Goal: Task Accomplishment & Management: Use online tool/utility

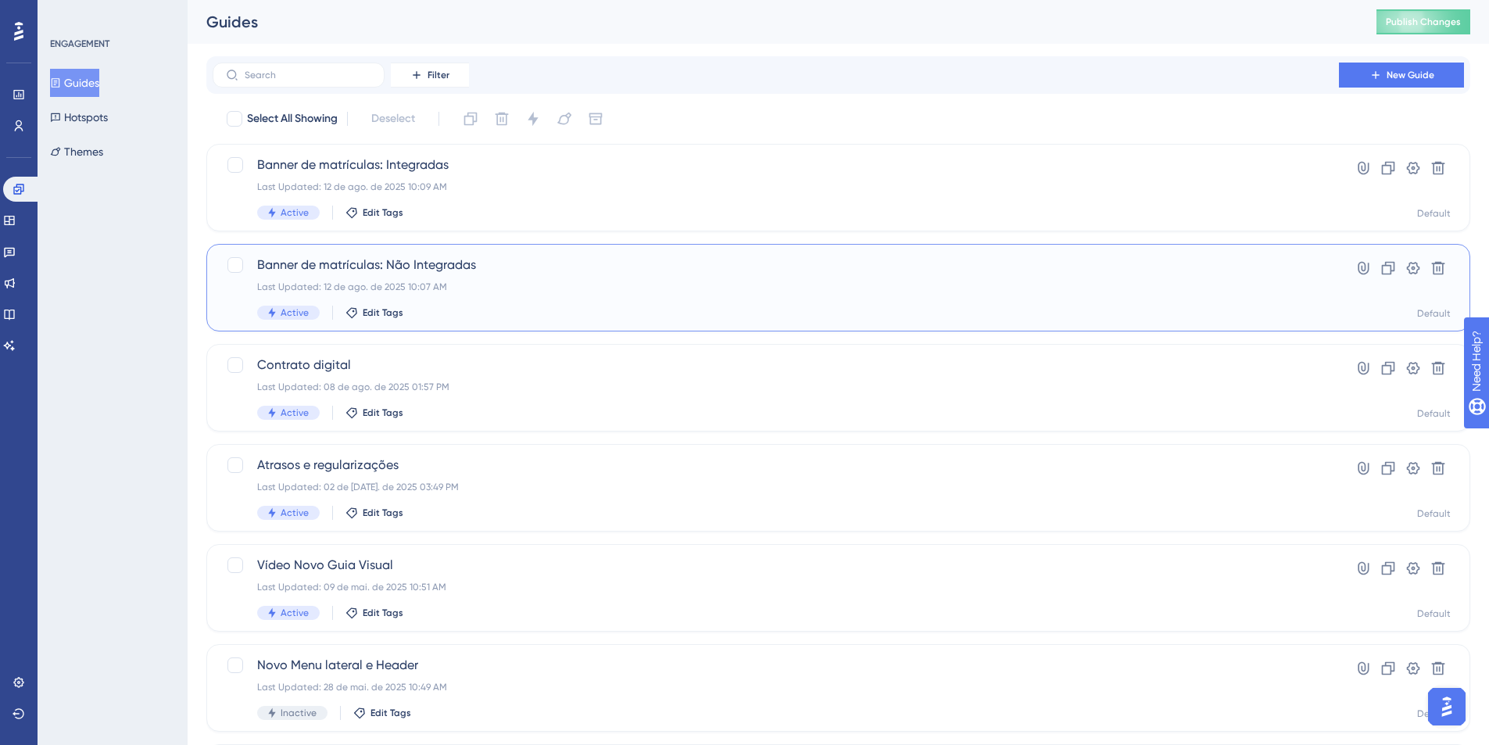
click at [375, 263] on span "Banner de matrículas: Não Integradas" at bounding box center [776, 265] width 1038 height 19
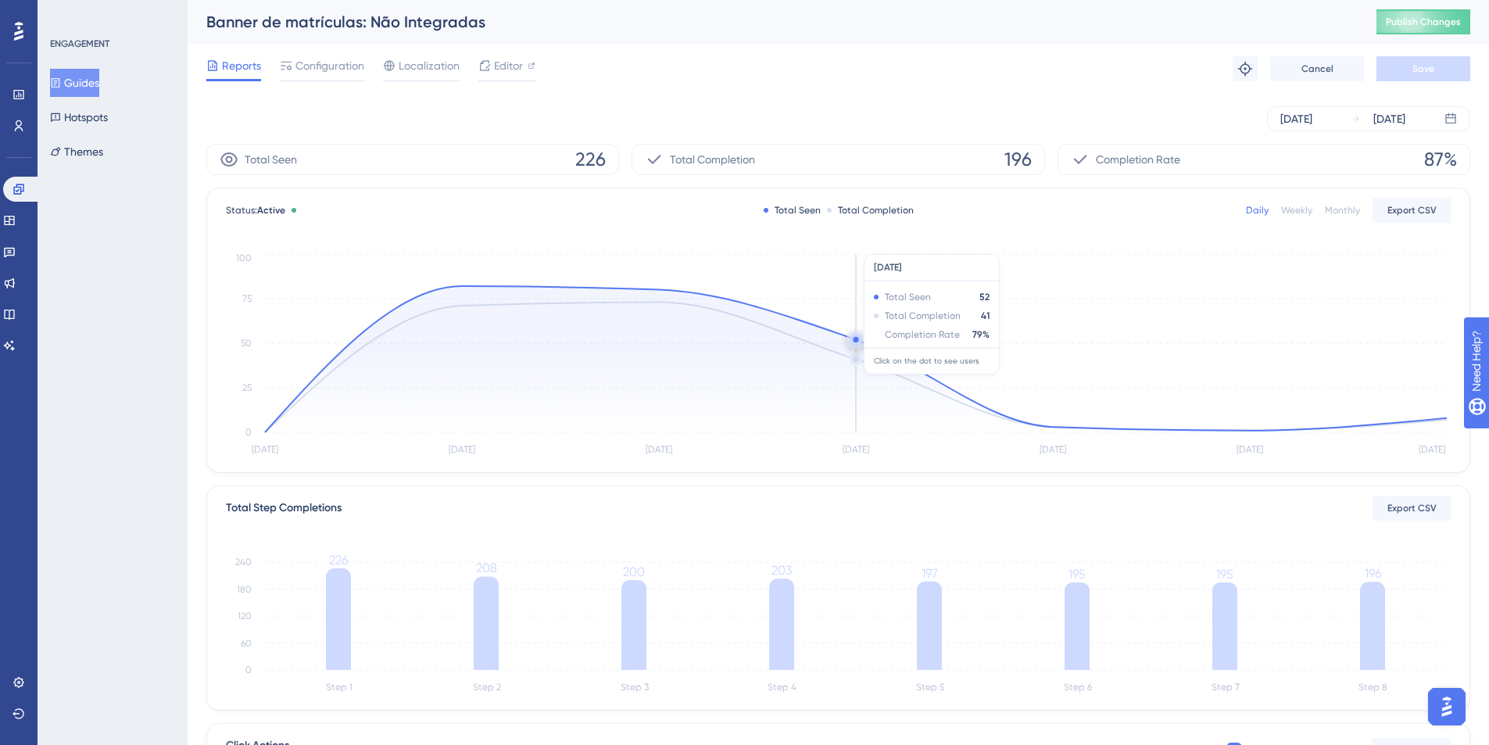
click at [858, 335] on circle at bounding box center [856, 339] width 13 height 13
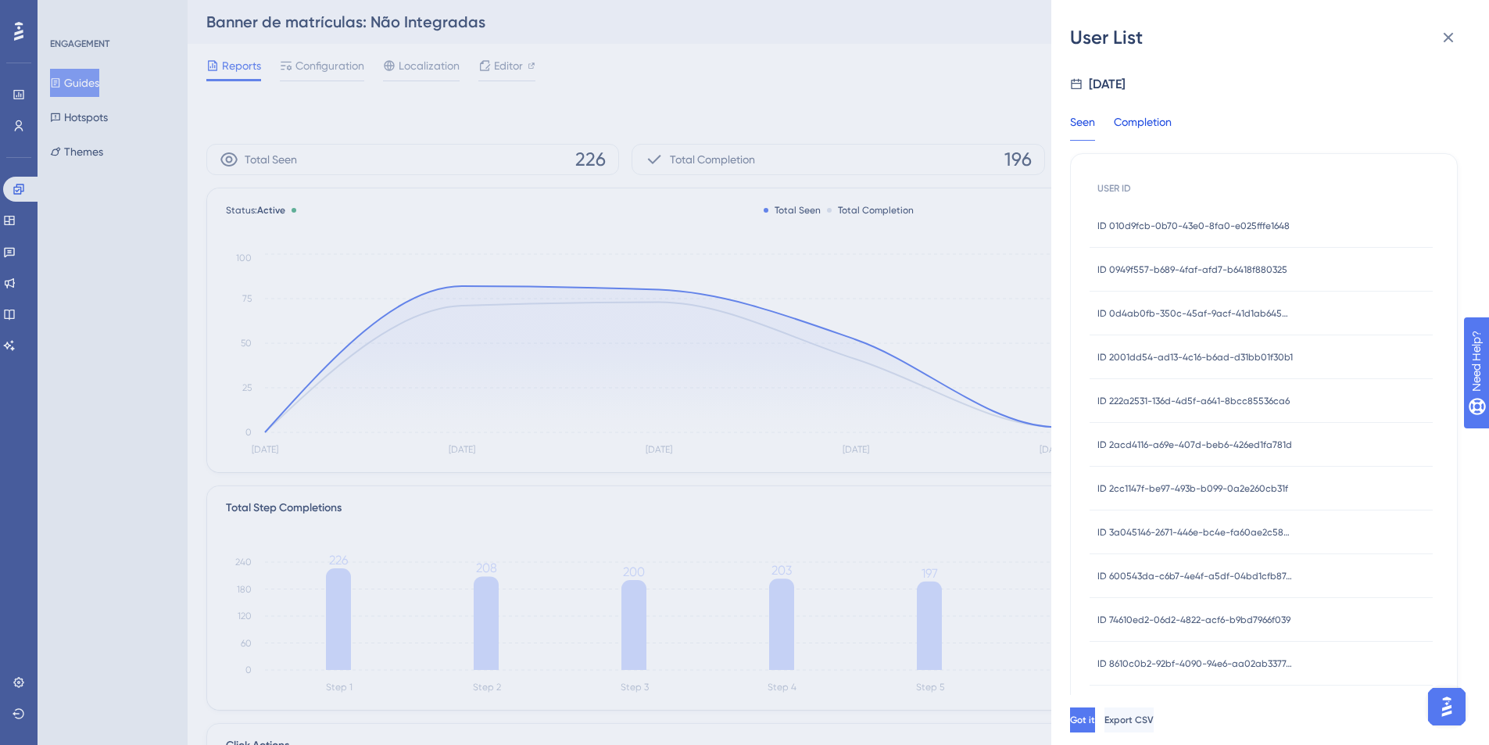
click at [1154, 124] on div "Completion" at bounding box center [1143, 127] width 58 height 28
click at [1154, 729] on button "Export CSV" at bounding box center [1129, 720] width 49 height 25
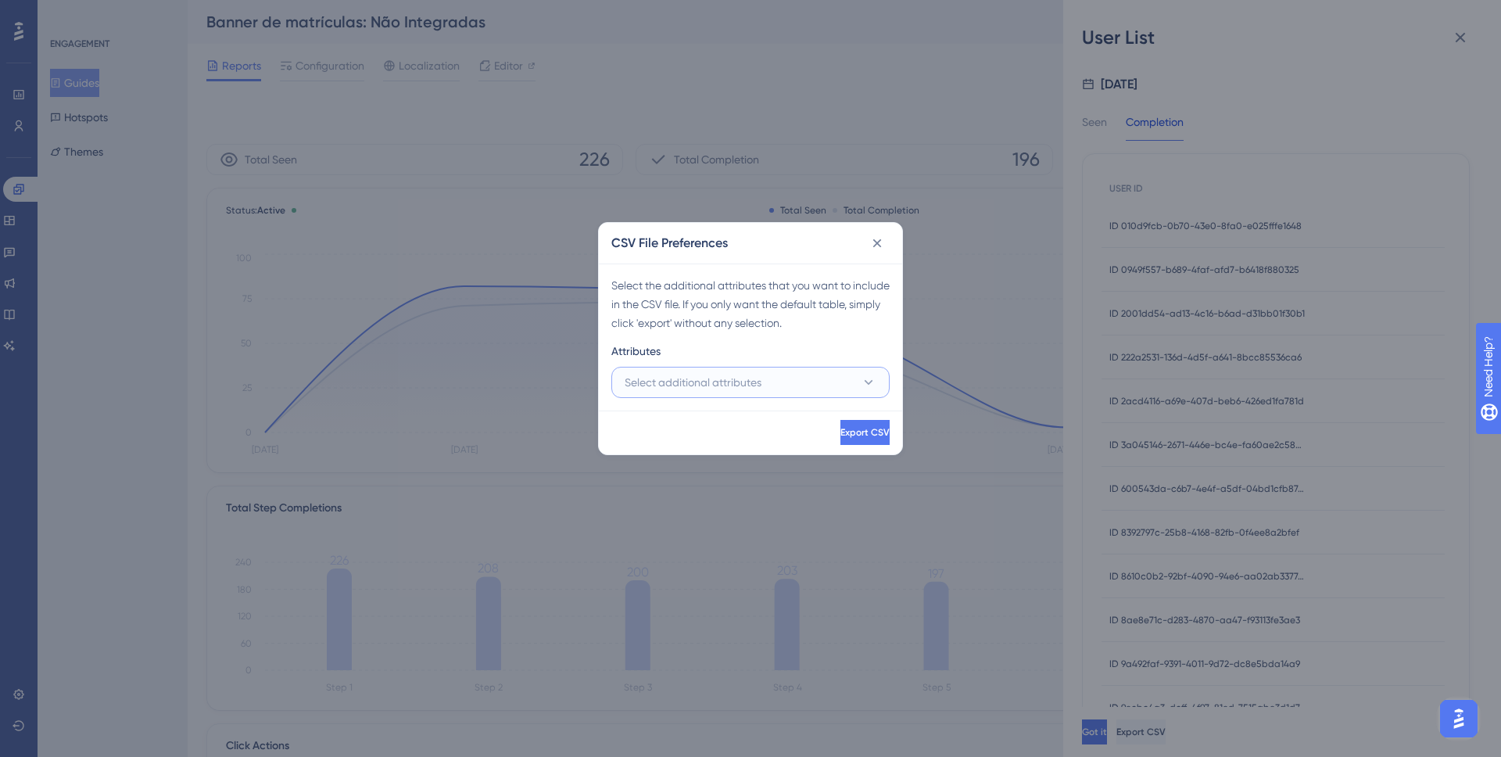
click at [840, 381] on button "Select additional attributes" at bounding box center [750, 382] width 278 height 31
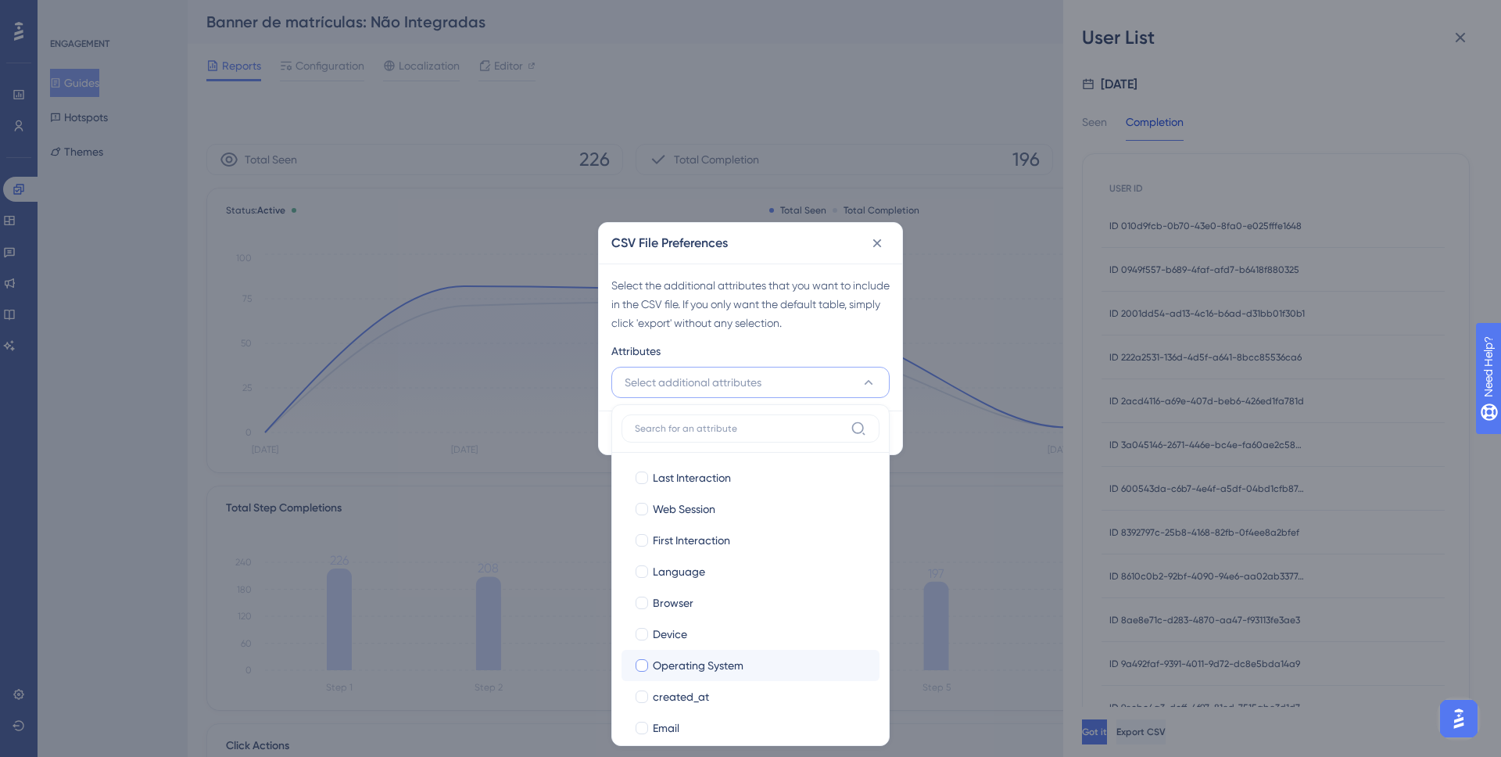
scroll to position [80, 0]
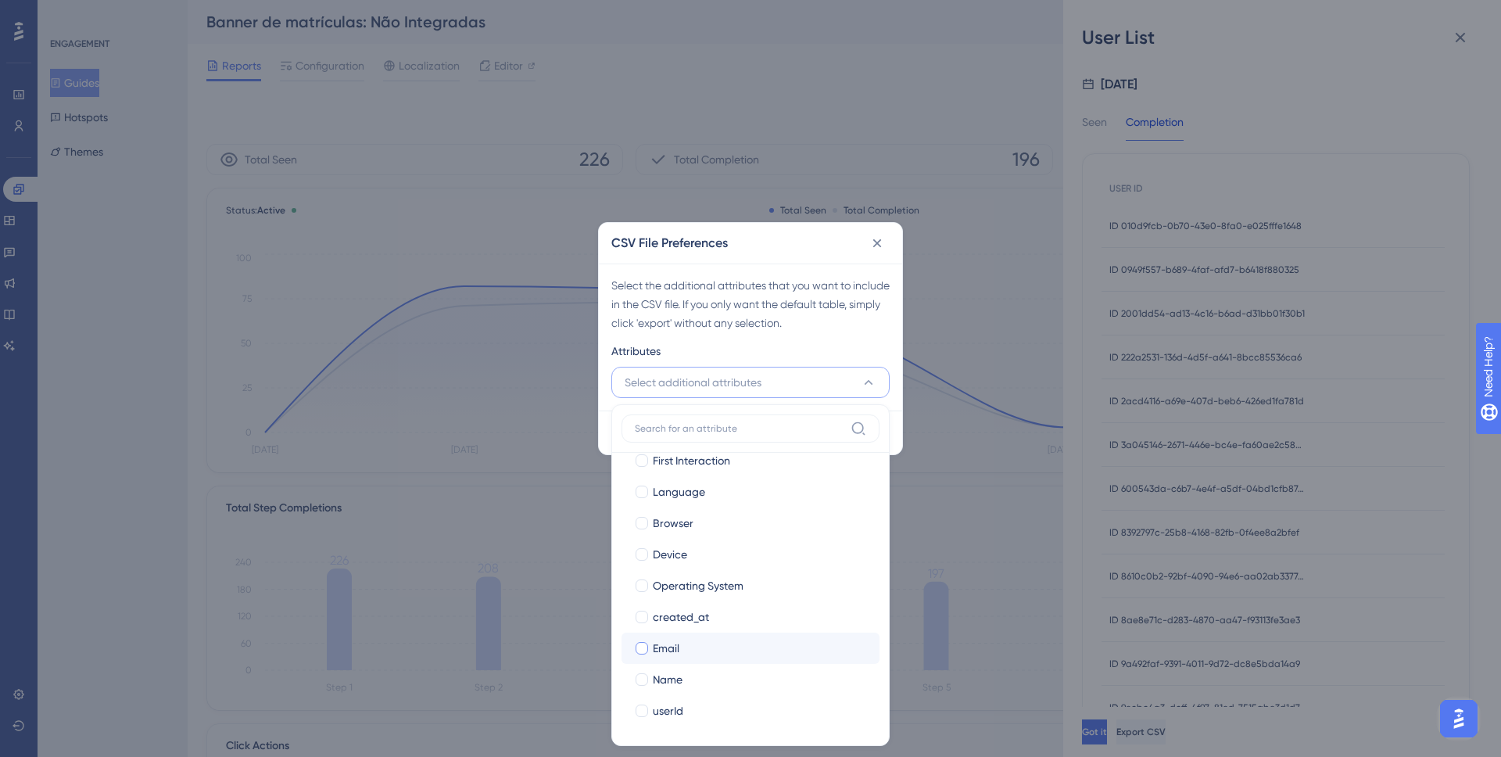
click at [729, 640] on div "Email" at bounding box center [760, 648] width 214 height 19
checkbox input "true"
click at [722, 670] on div "Name" at bounding box center [760, 679] width 214 height 19
checkbox input "true"
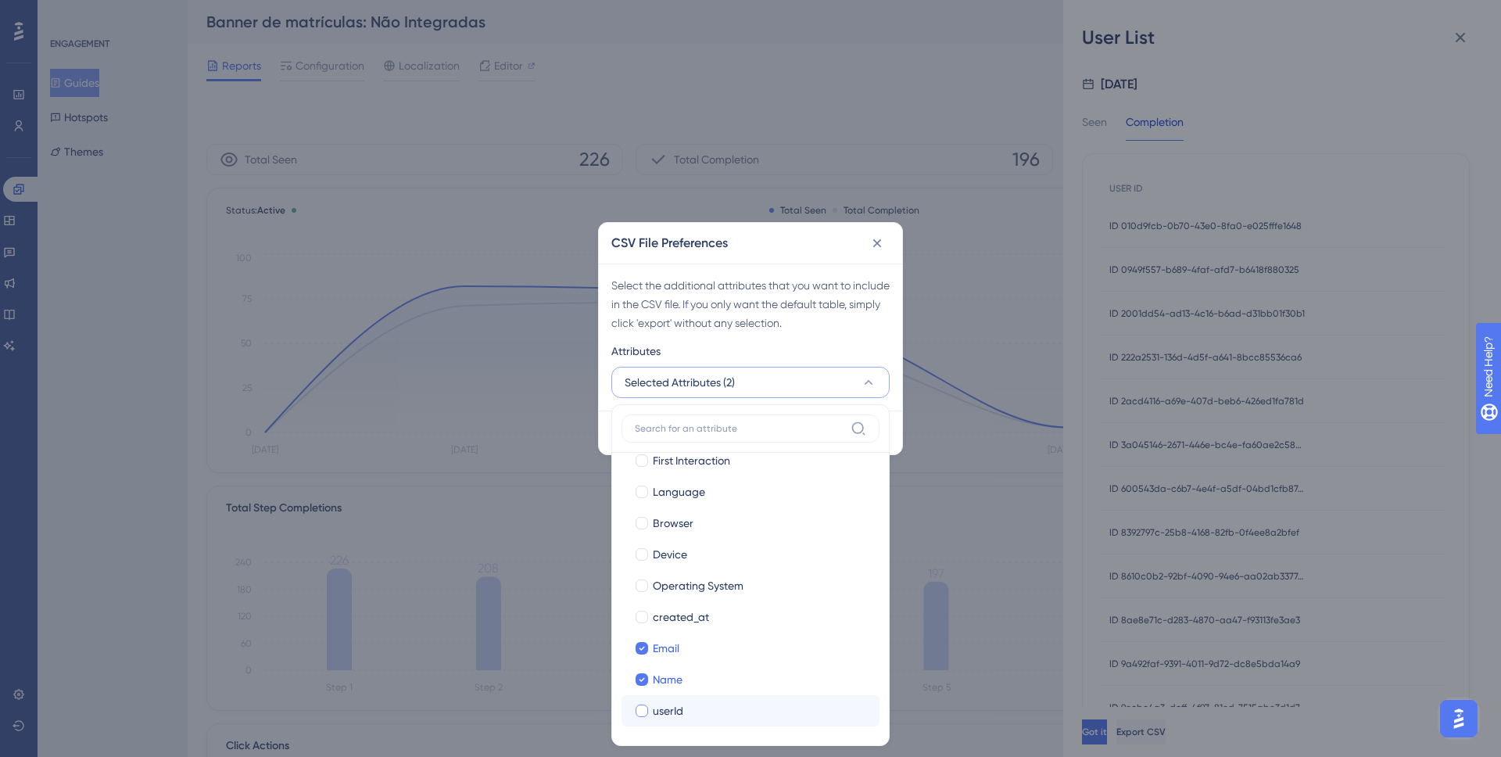
click at [718, 716] on div "userId" at bounding box center [760, 710] width 214 height 19
checkbox input "true"
click at [790, 327] on div "Select the additional attributes that you want to include in the CSV file. If y…" at bounding box center [750, 304] width 278 height 56
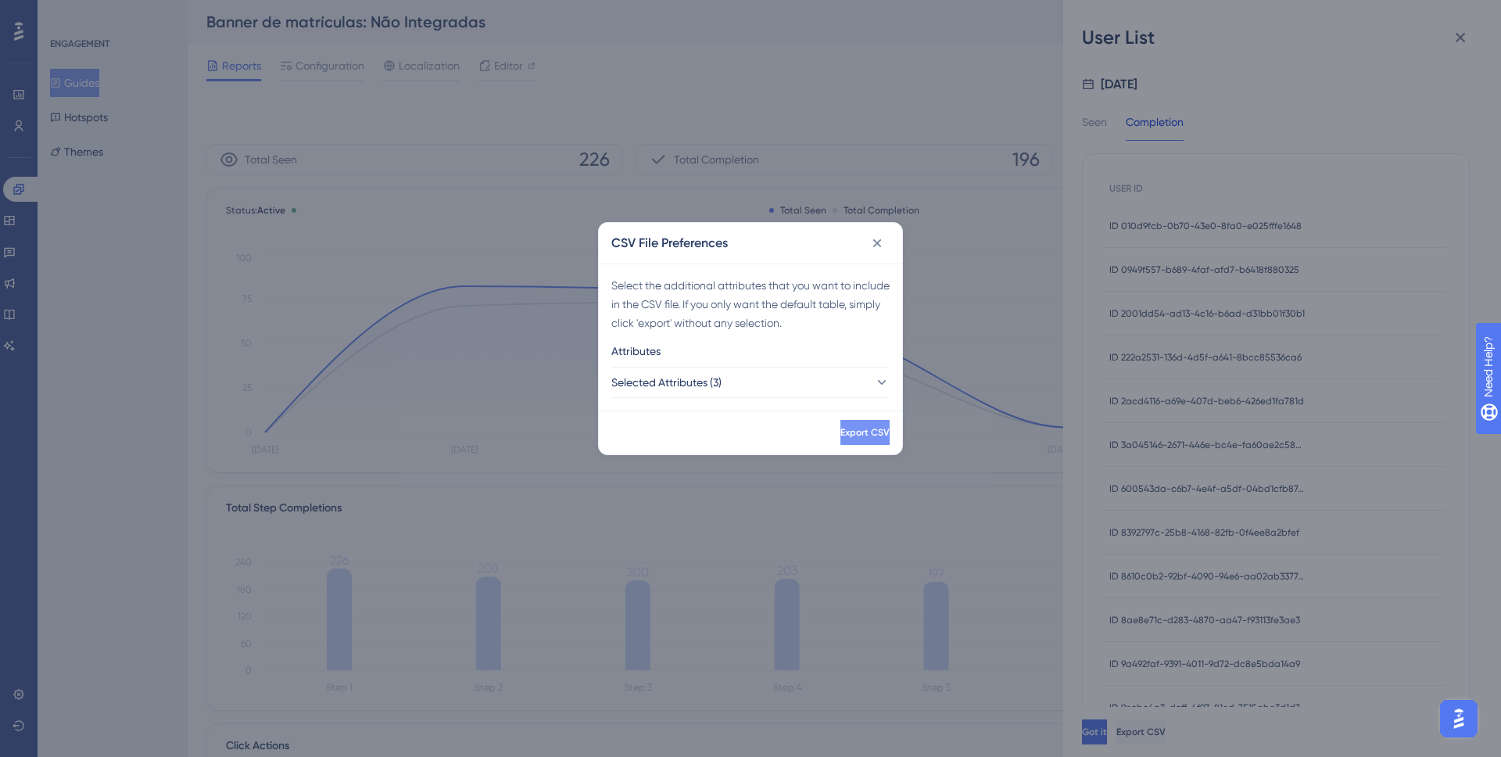
click at [851, 434] on span "Export CSV" at bounding box center [865, 432] width 49 height 13
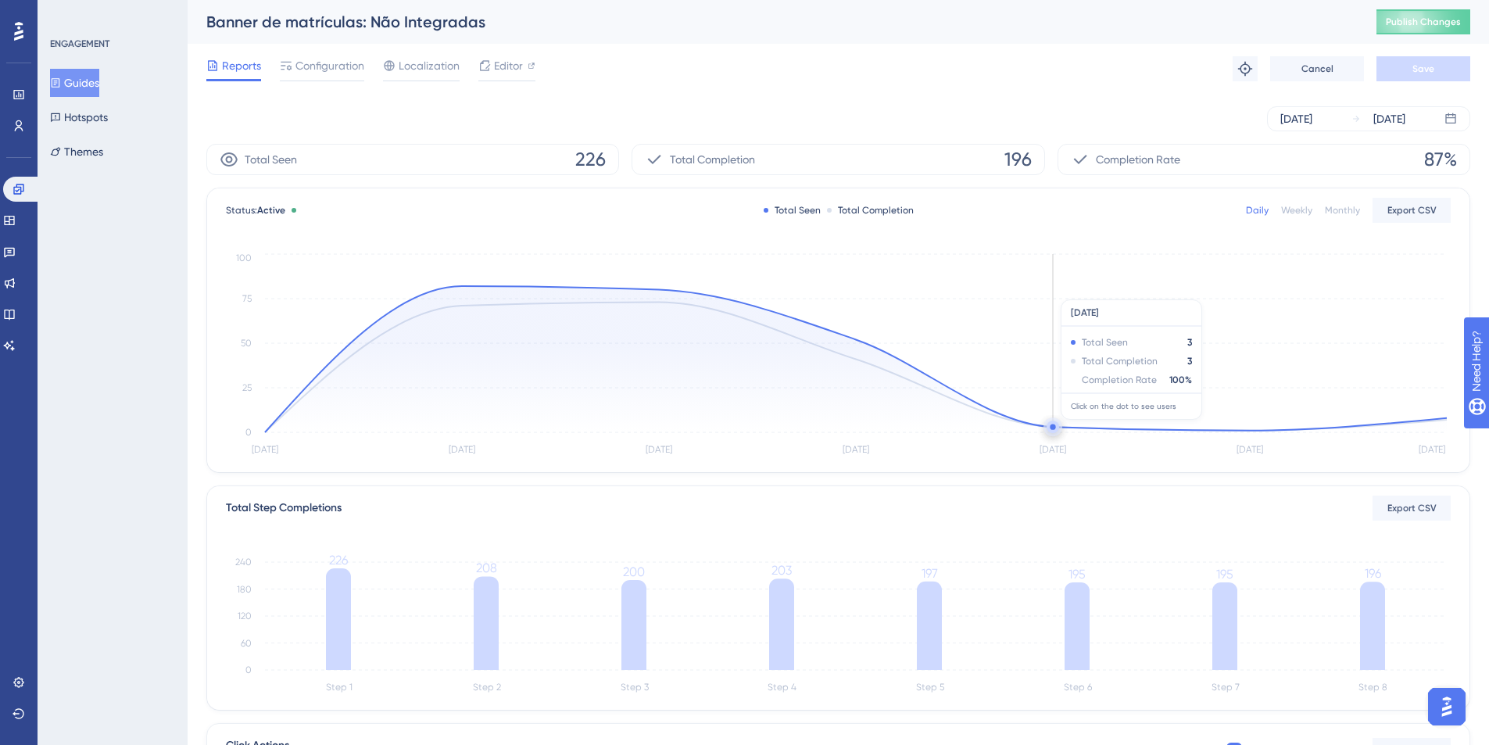
drag, startPoint x: 1060, startPoint y: 432, endPoint x: 1048, endPoint y: 428, distance: 12.6
click at [1048, 428] on circle at bounding box center [1053, 427] width 13 height 13
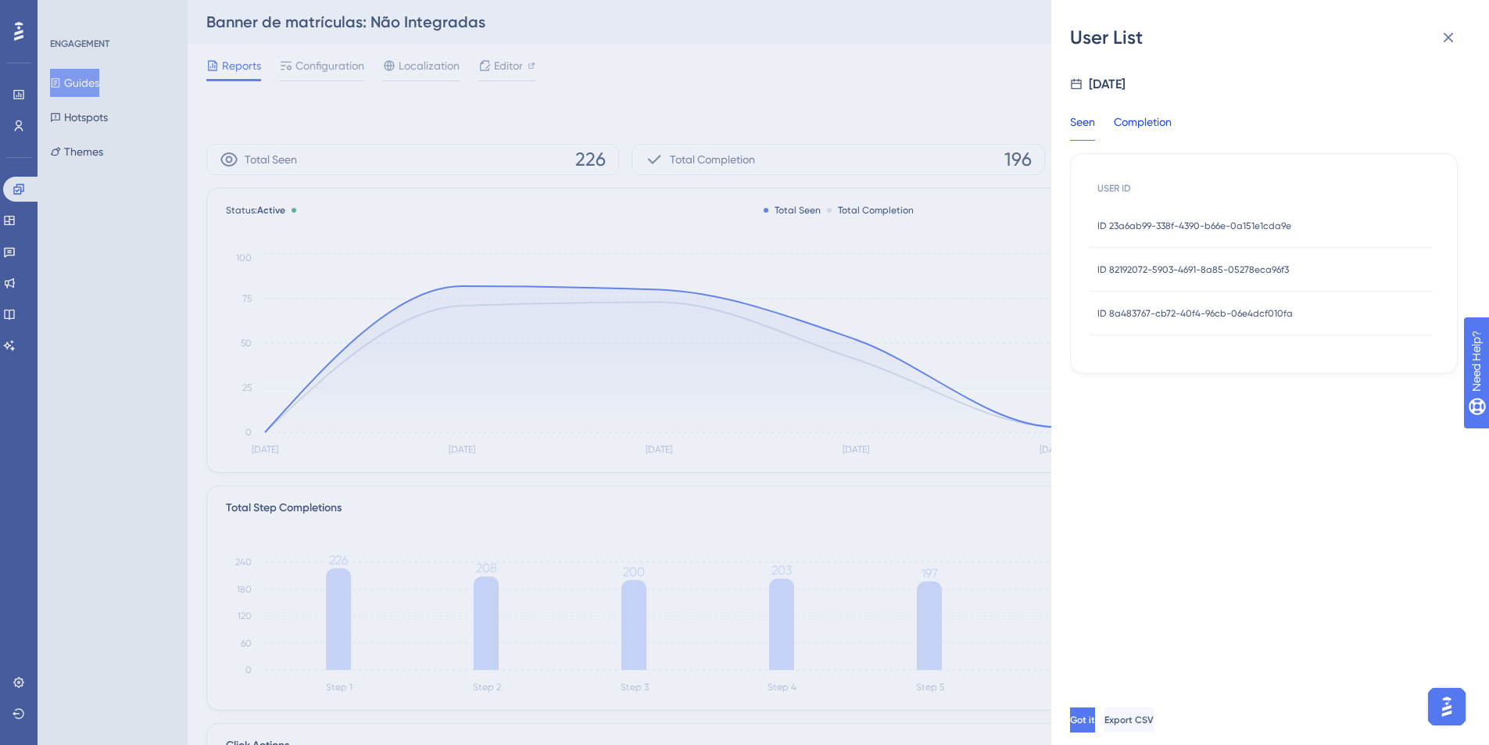
click at [1156, 124] on div "Completion" at bounding box center [1143, 127] width 58 height 28
click at [1206, 744] on div "Got it Export CSV" at bounding box center [1289, 720] width 438 height 50
click at [1156, 726] on span "Export CSV" at bounding box center [1130, 720] width 49 height 13
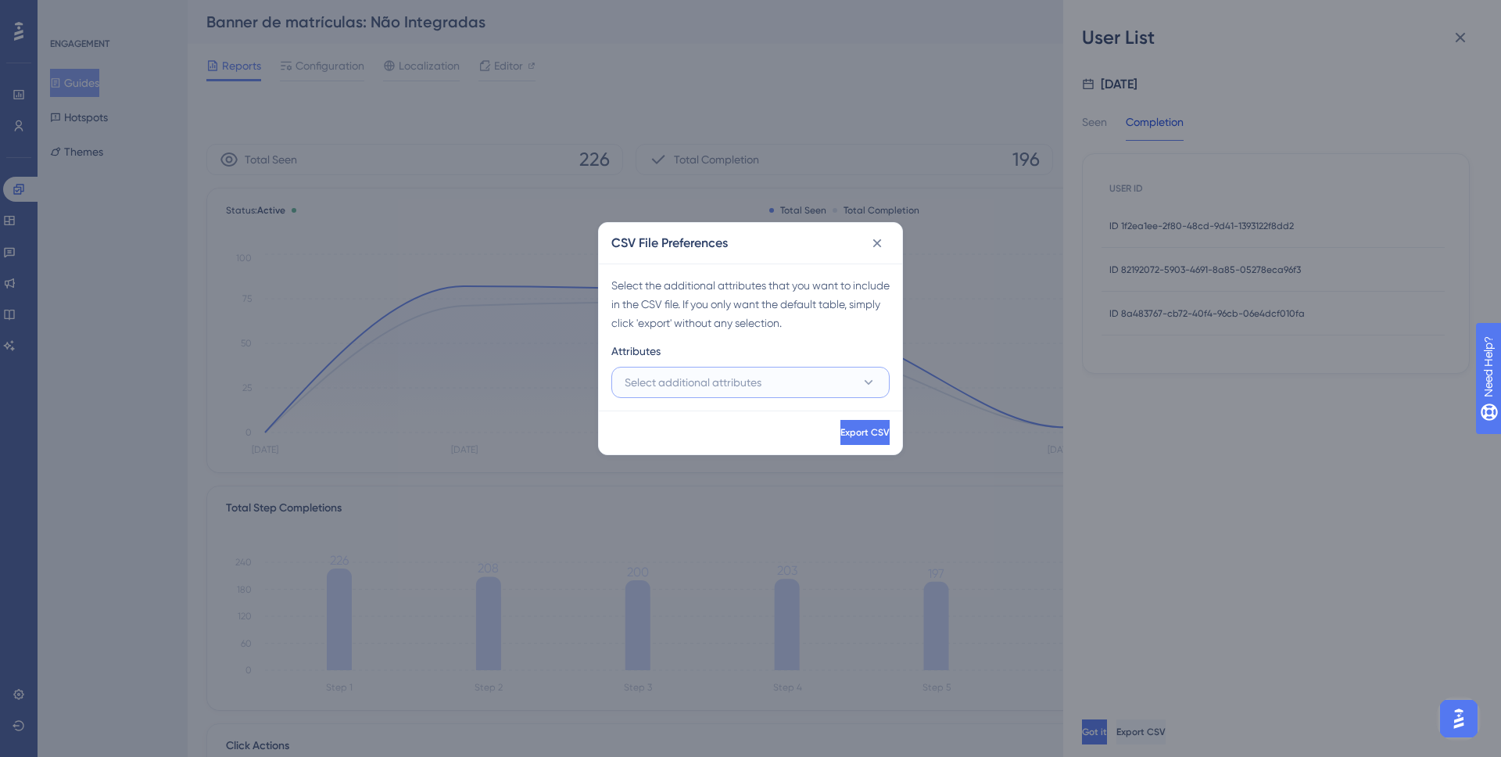
click at [824, 378] on button "Select additional attributes" at bounding box center [750, 382] width 278 height 31
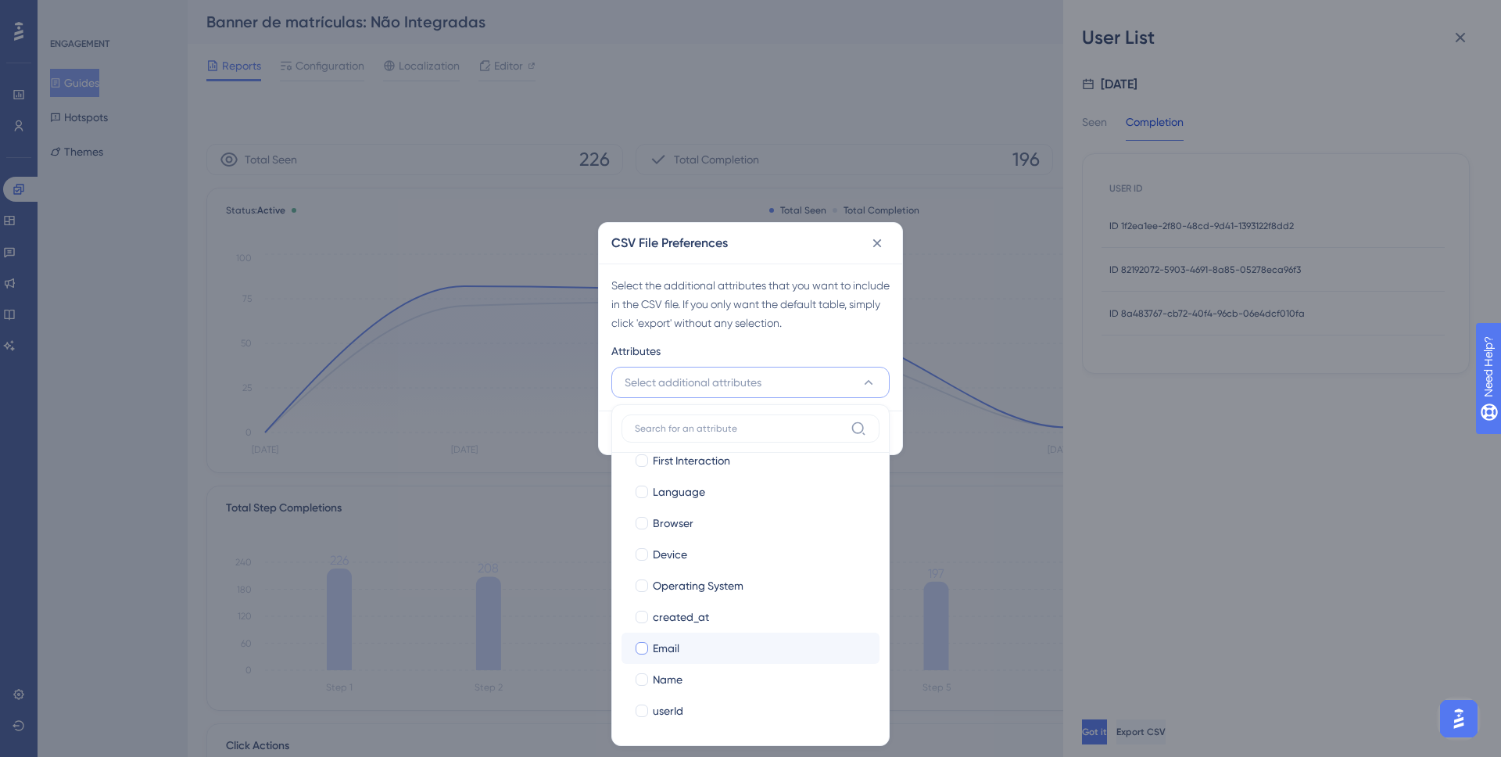
click at [699, 648] on div "Email" at bounding box center [760, 648] width 214 height 19
checkbox input "true"
click at [695, 675] on div "Name" at bounding box center [760, 679] width 214 height 19
checkbox input "true"
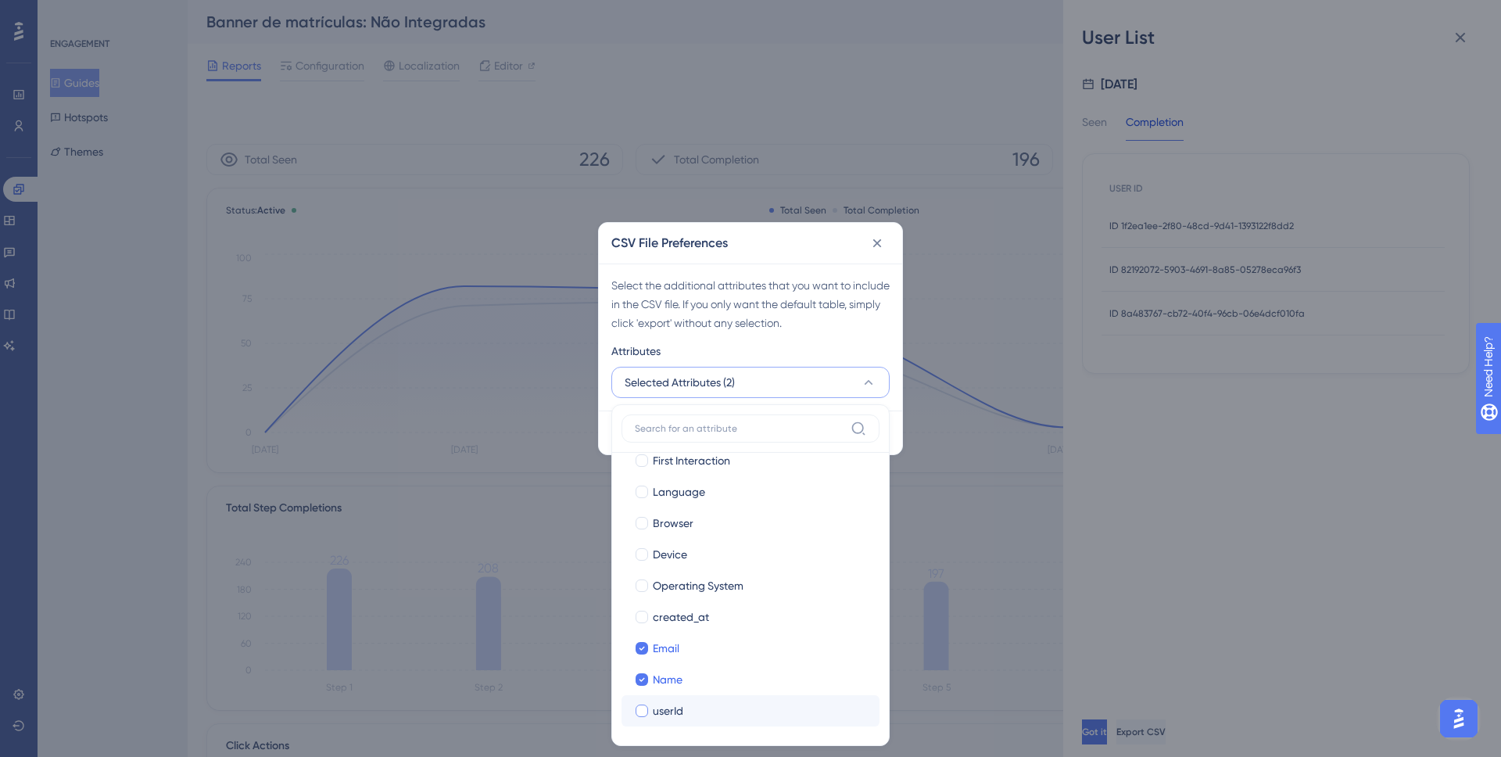
click at [692, 722] on label "userId userId" at bounding box center [751, 710] width 258 height 31
checkbox input "false"
click at [726, 323] on div "Select the additional attributes that you want to include in the CSV file. If y…" at bounding box center [750, 304] width 278 height 56
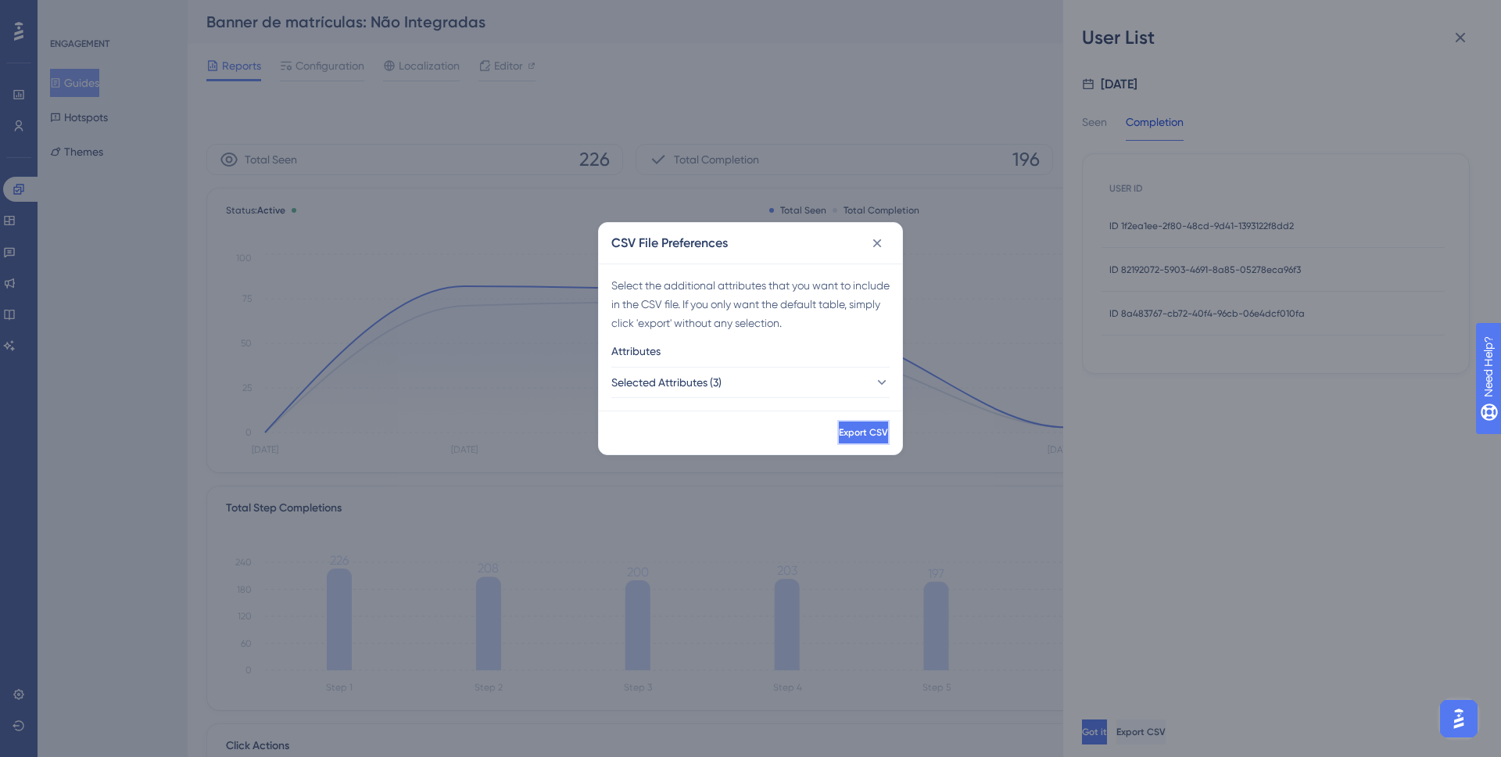
click at [839, 434] on span "Export CSV" at bounding box center [863, 432] width 49 height 13
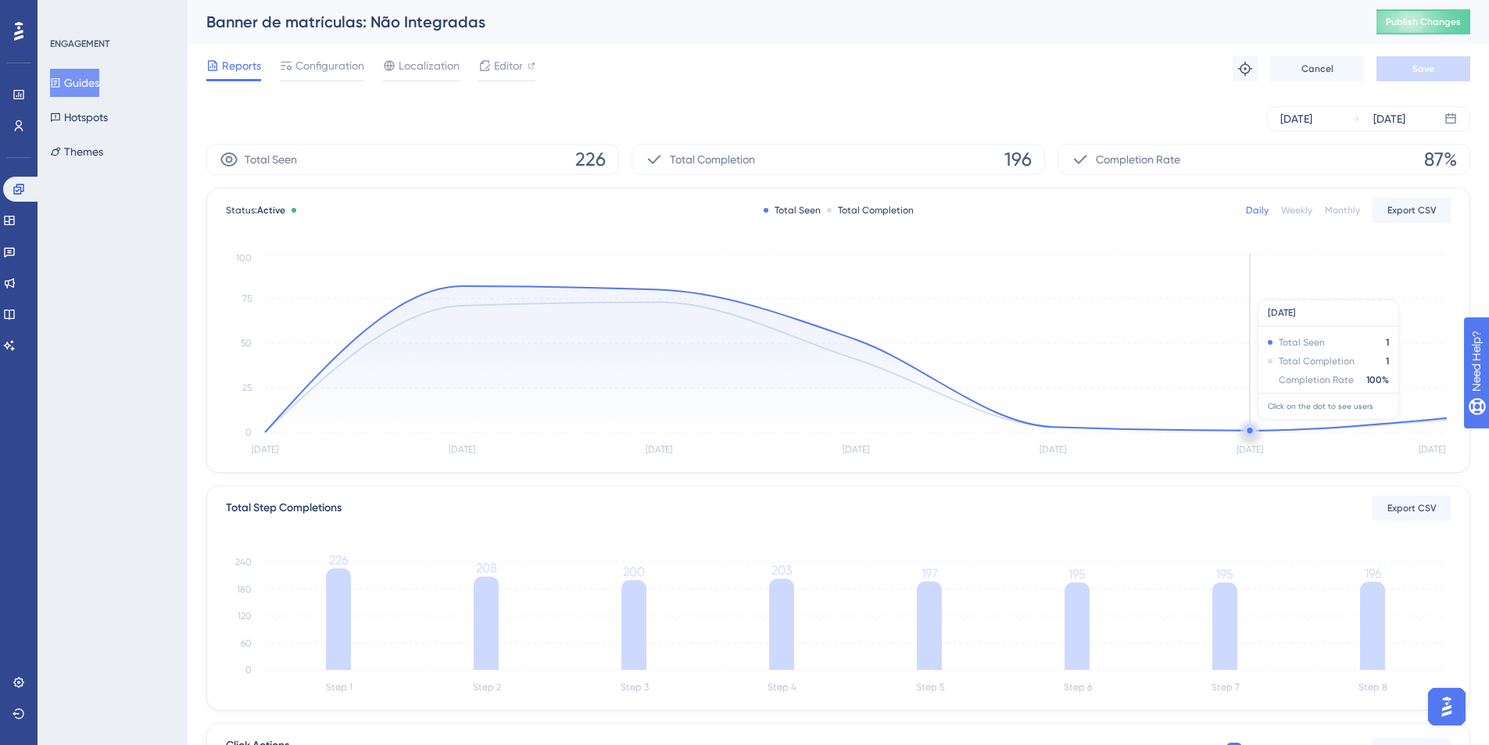
click at [1245, 428] on circle at bounding box center [1250, 431] width 13 height 13
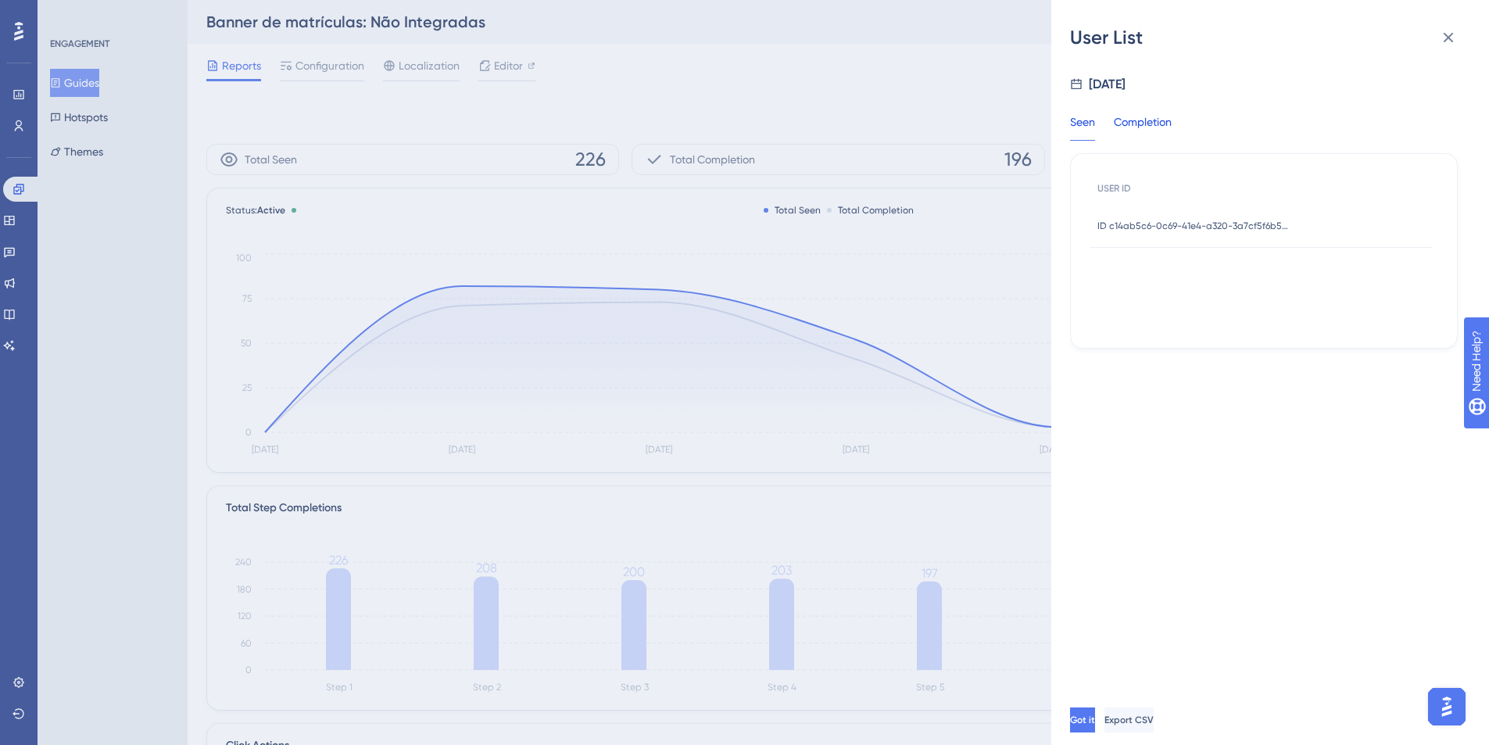
click at [1142, 115] on div "Completion" at bounding box center [1143, 127] width 58 height 28
click at [1154, 726] on span "Export CSV" at bounding box center [1129, 720] width 49 height 13
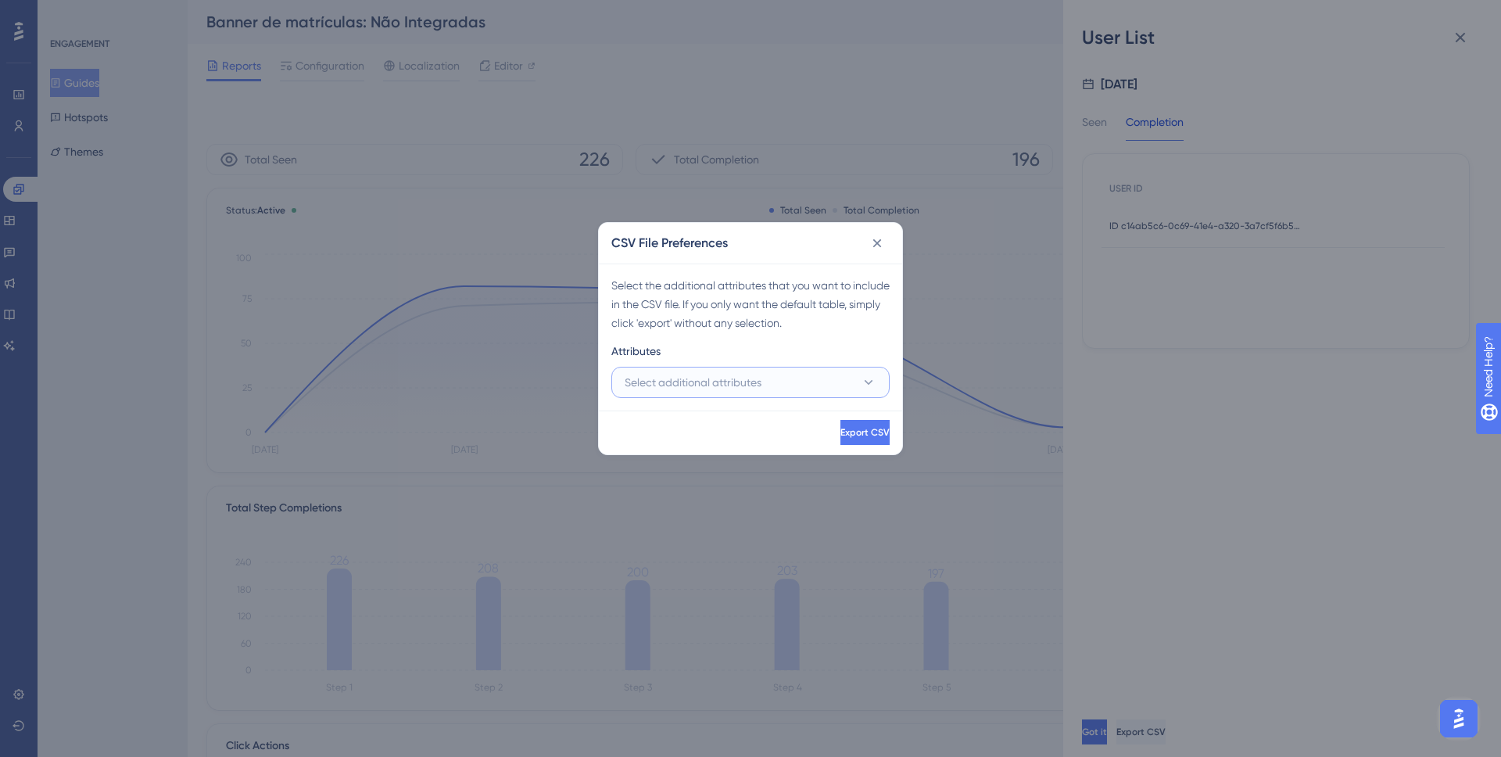
click at [758, 375] on span "Select additional attributes" at bounding box center [693, 382] width 137 height 19
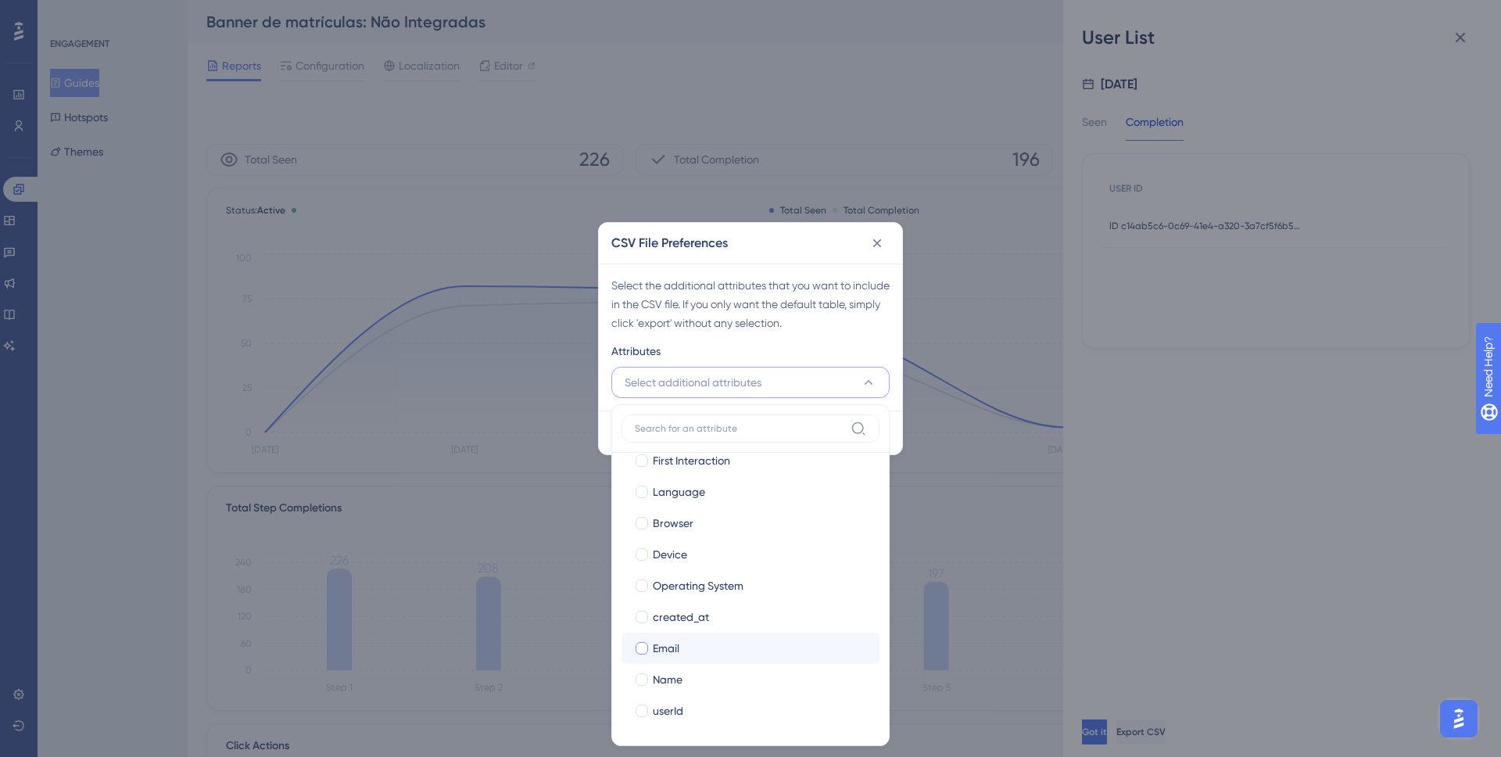
click at [708, 650] on div "Email" at bounding box center [760, 648] width 214 height 19
checkbox input "true"
click at [710, 681] on div "Name" at bounding box center [760, 679] width 214 height 19
checkbox input "true"
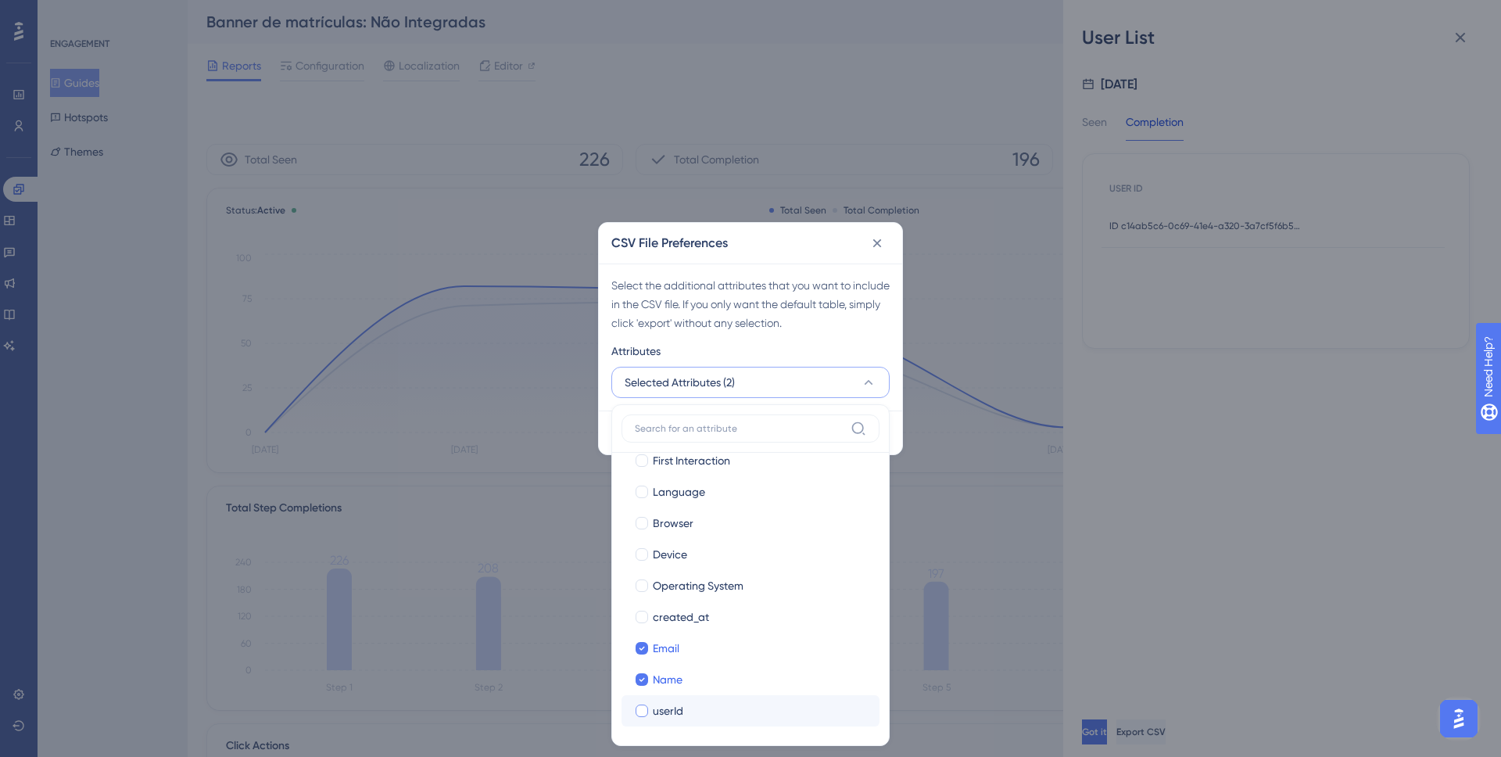
click at [712, 700] on label "userId userId" at bounding box center [751, 710] width 258 height 31
checkbox input "false"
click at [753, 316] on div "Select the additional attributes that you want to include in the CSV file. If y…" at bounding box center [750, 304] width 278 height 56
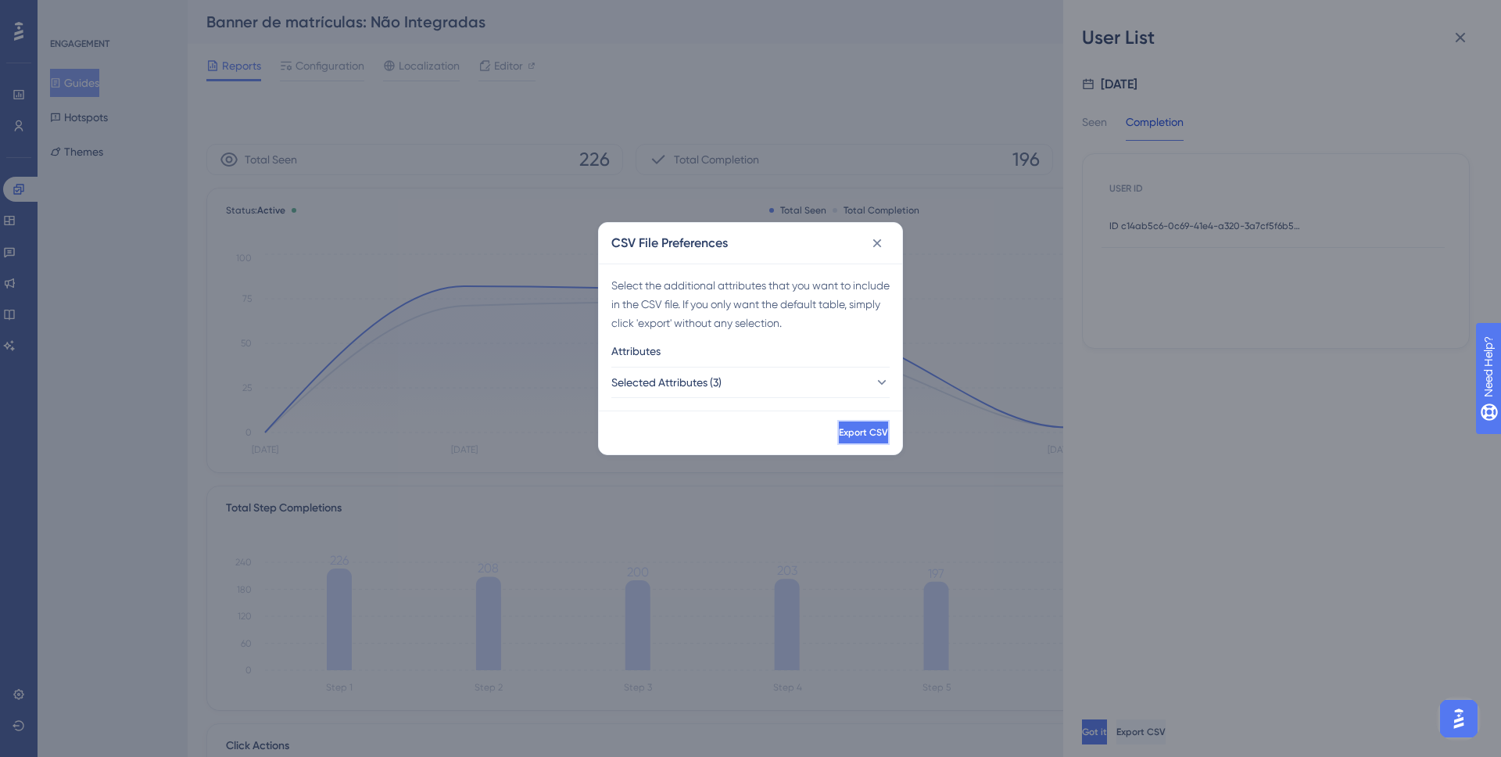
click at [840, 429] on span "Export CSV" at bounding box center [863, 432] width 49 height 13
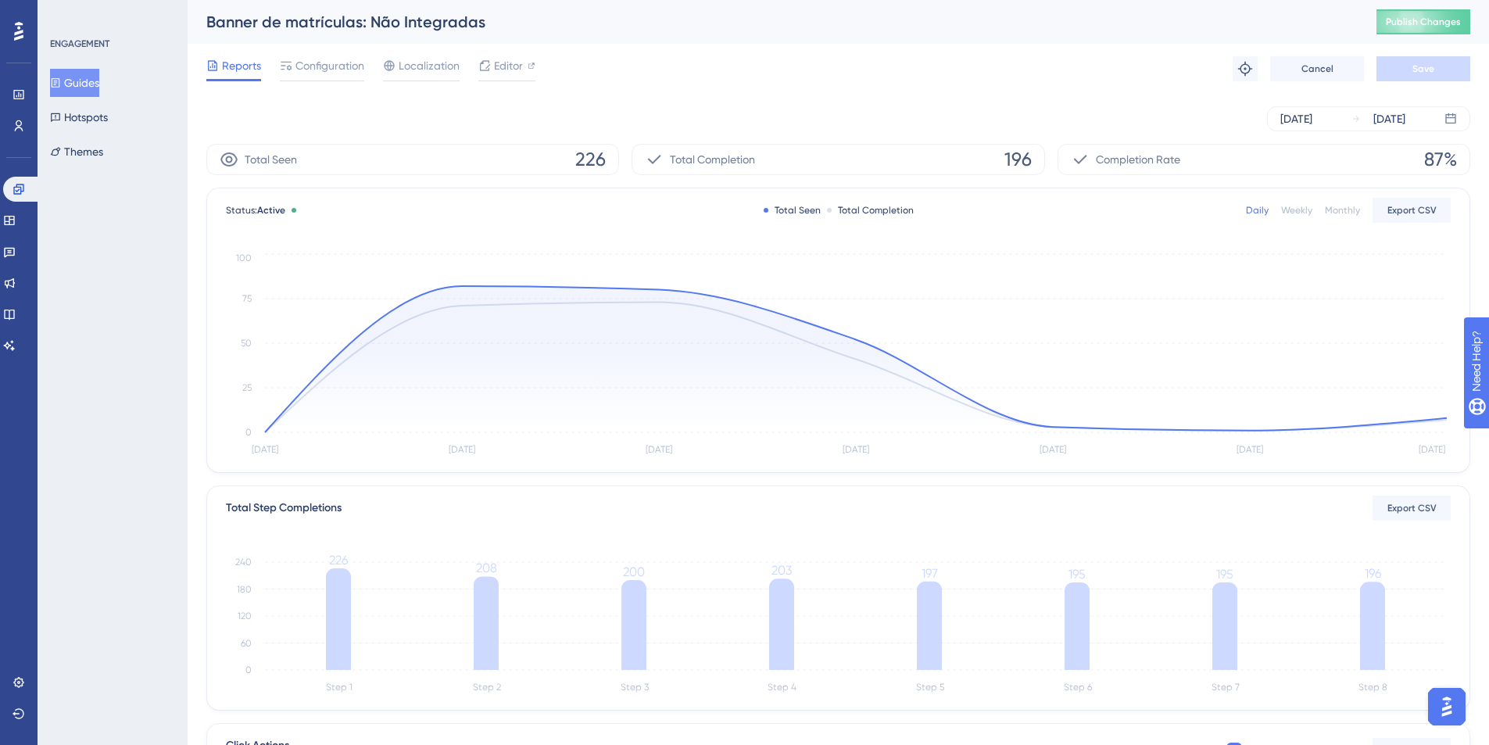
click at [84, 78] on button "Guides" at bounding box center [74, 83] width 49 height 28
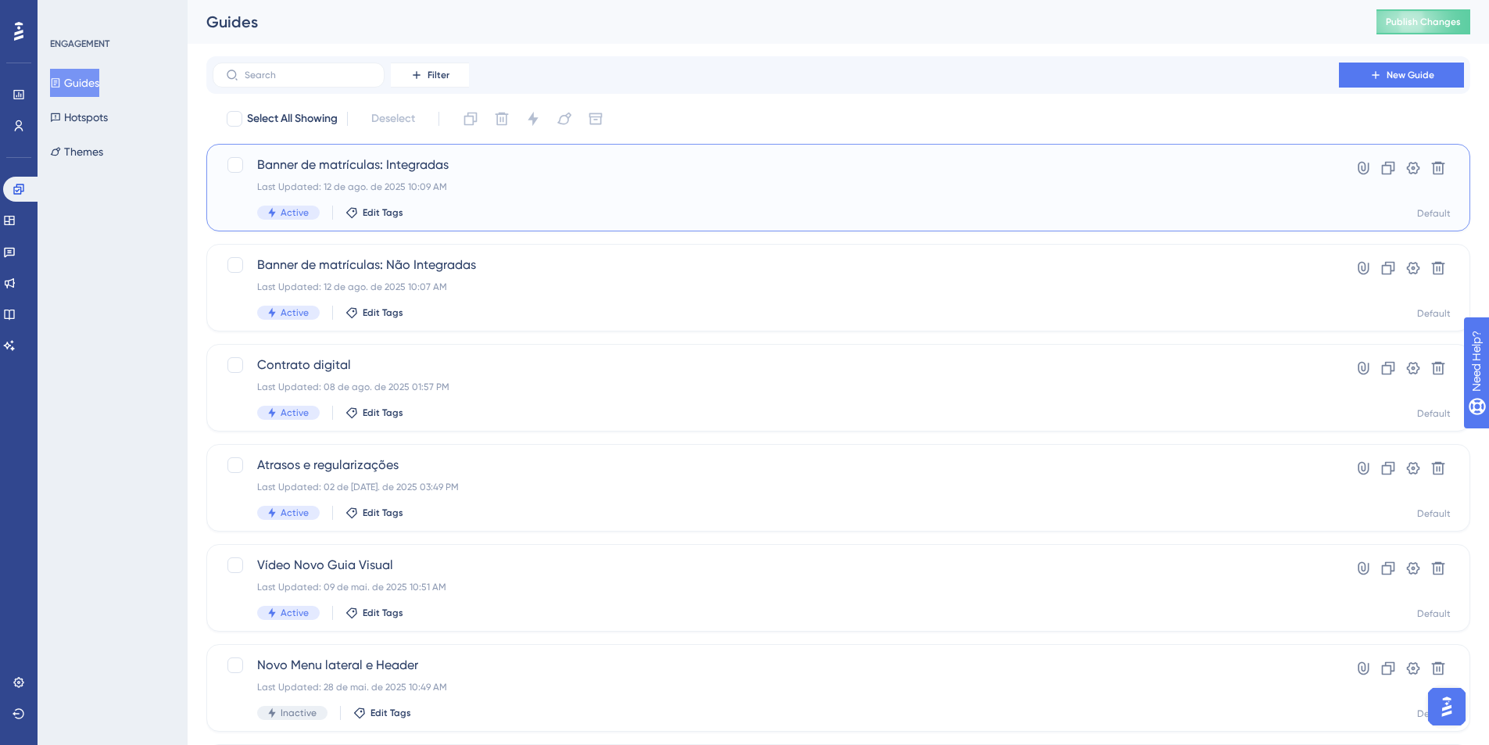
click at [407, 171] on span "Banner de matrículas: Integradas" at bounding box center [776, 165] width 1038 height 19
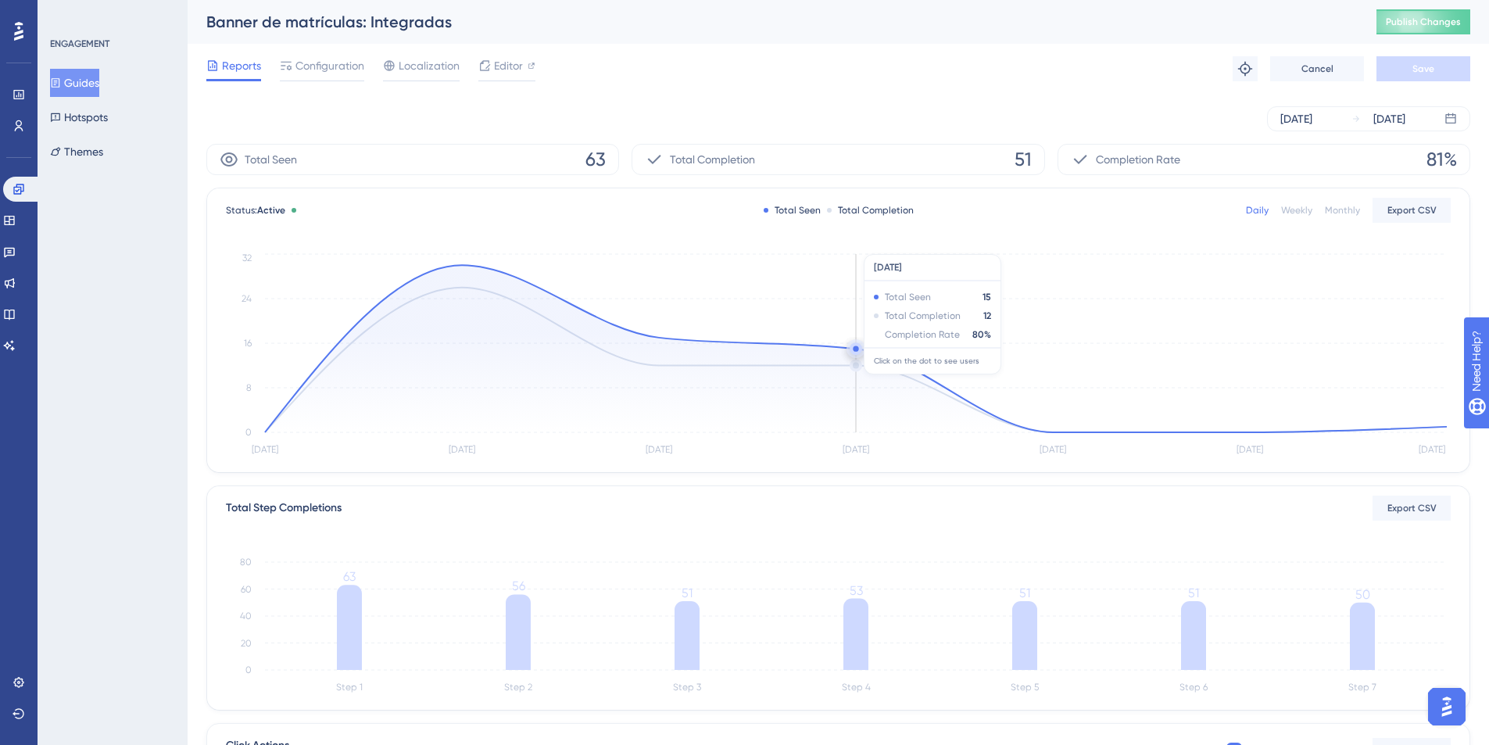
click at [857, 352] on circle at bounding box center [856, 348] width 13 height 13
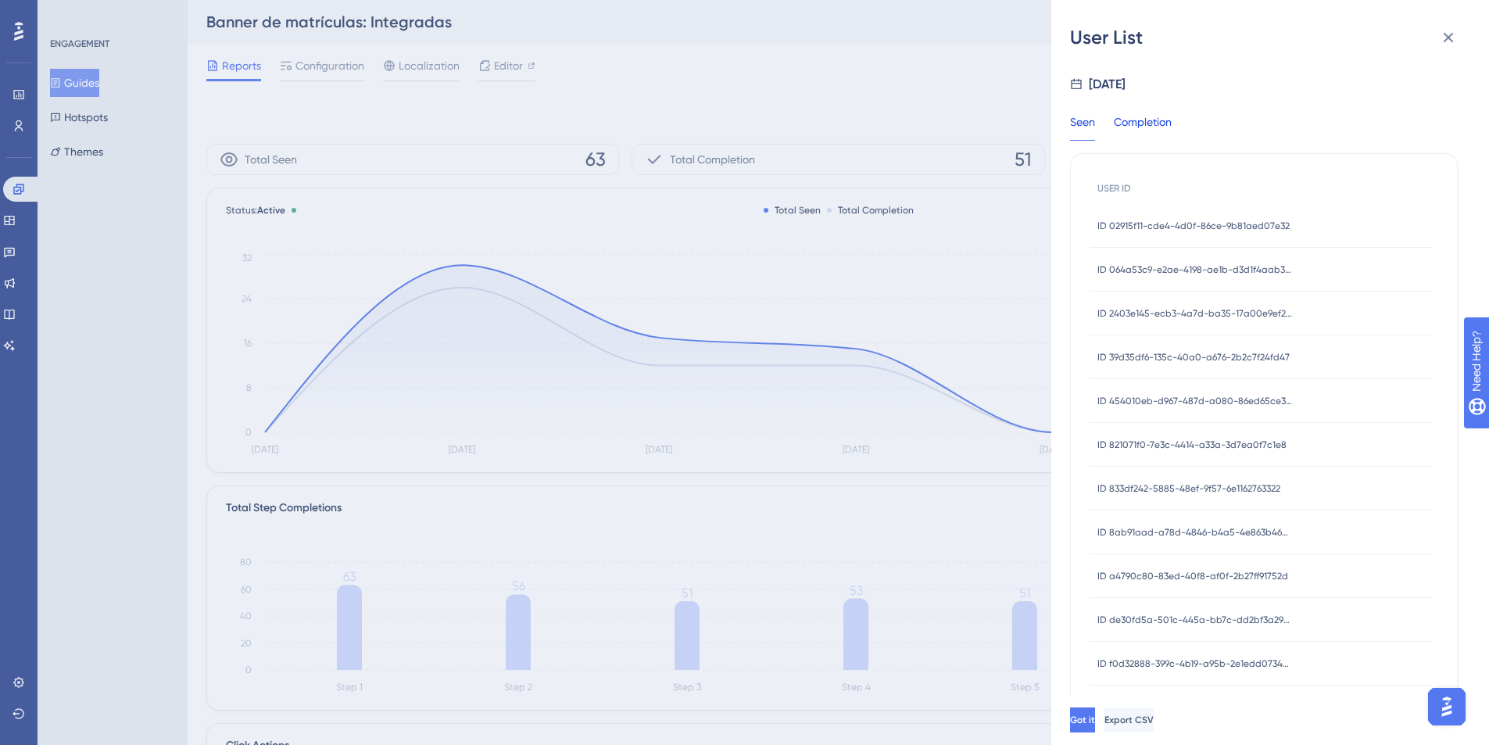
click at [1137, 120] on div "Completion" at bounding box center [1143, 127] width 58 height 28
click at [1156, 725] on span "Export CSV" at bounding box center [1130, 720] width 49 height 13
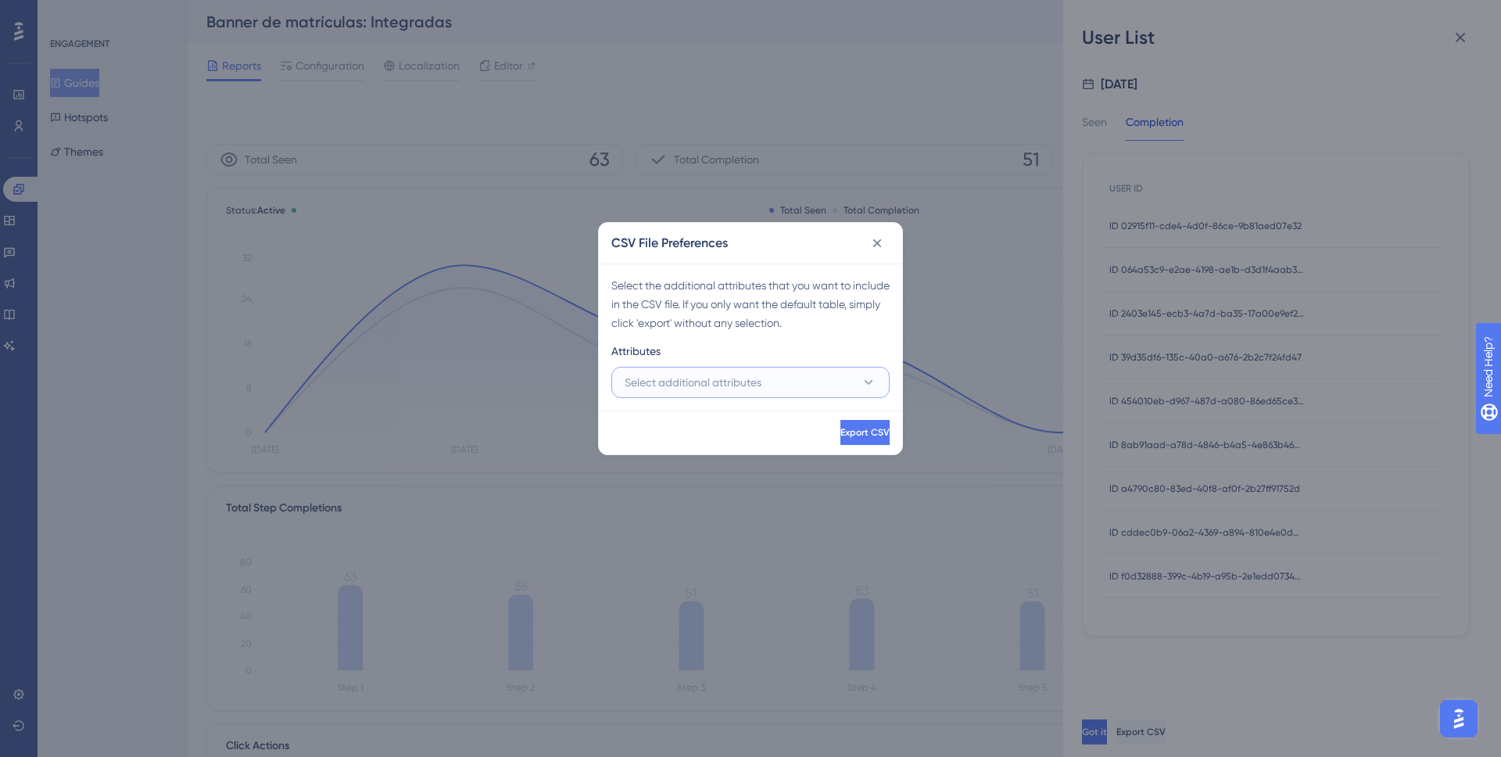
click at [838, 378] on button "Select additional attributes" at bounding box center [750, 382] width 278 height 31
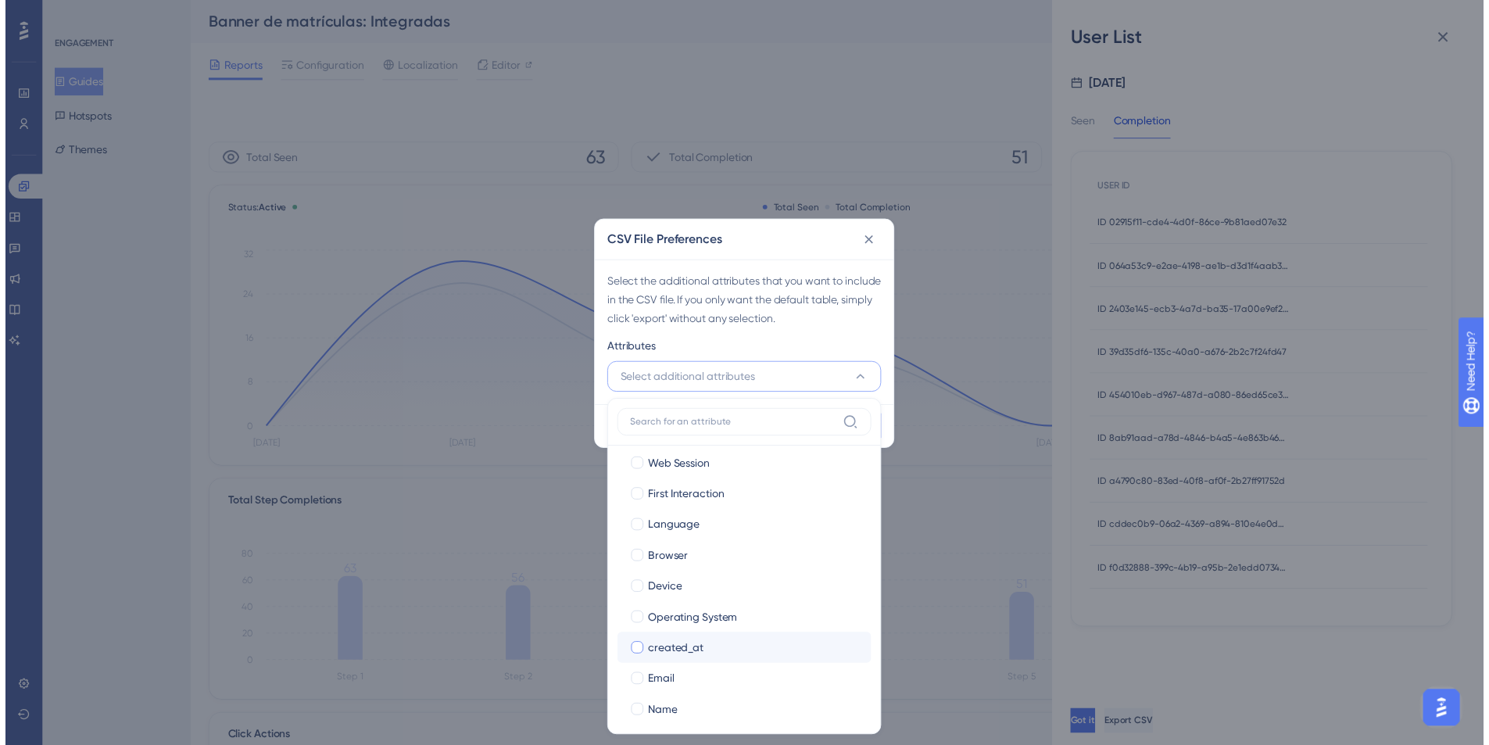
scroll to position [80, 0]
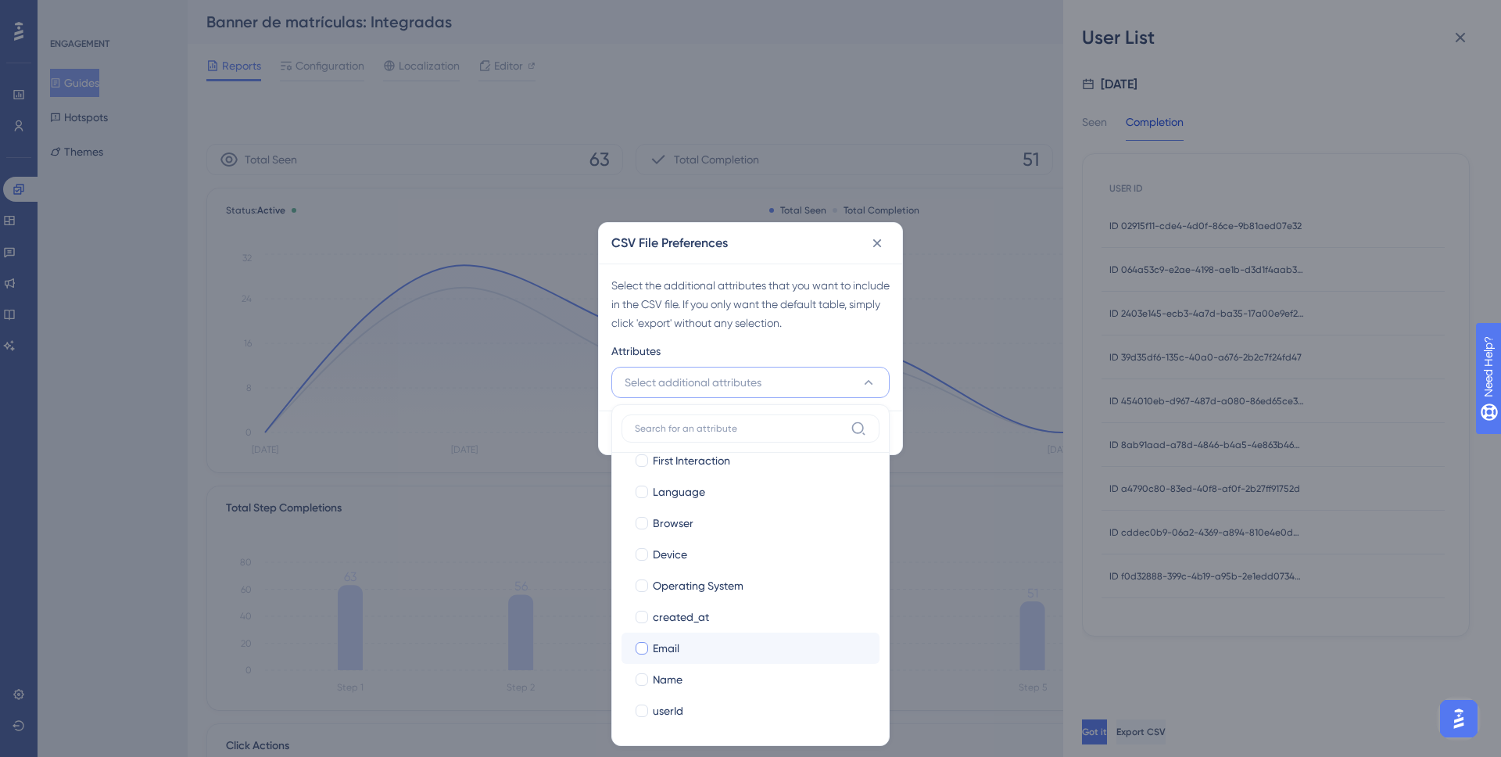
click at [755, 644] on div "Email" at bounding box center [760, 648] width 214 height 19
checkbox input "true"
click at [749, 676] on div "Name" at bounding box center [760, 679] width 214 height 19
checkbox input "true"
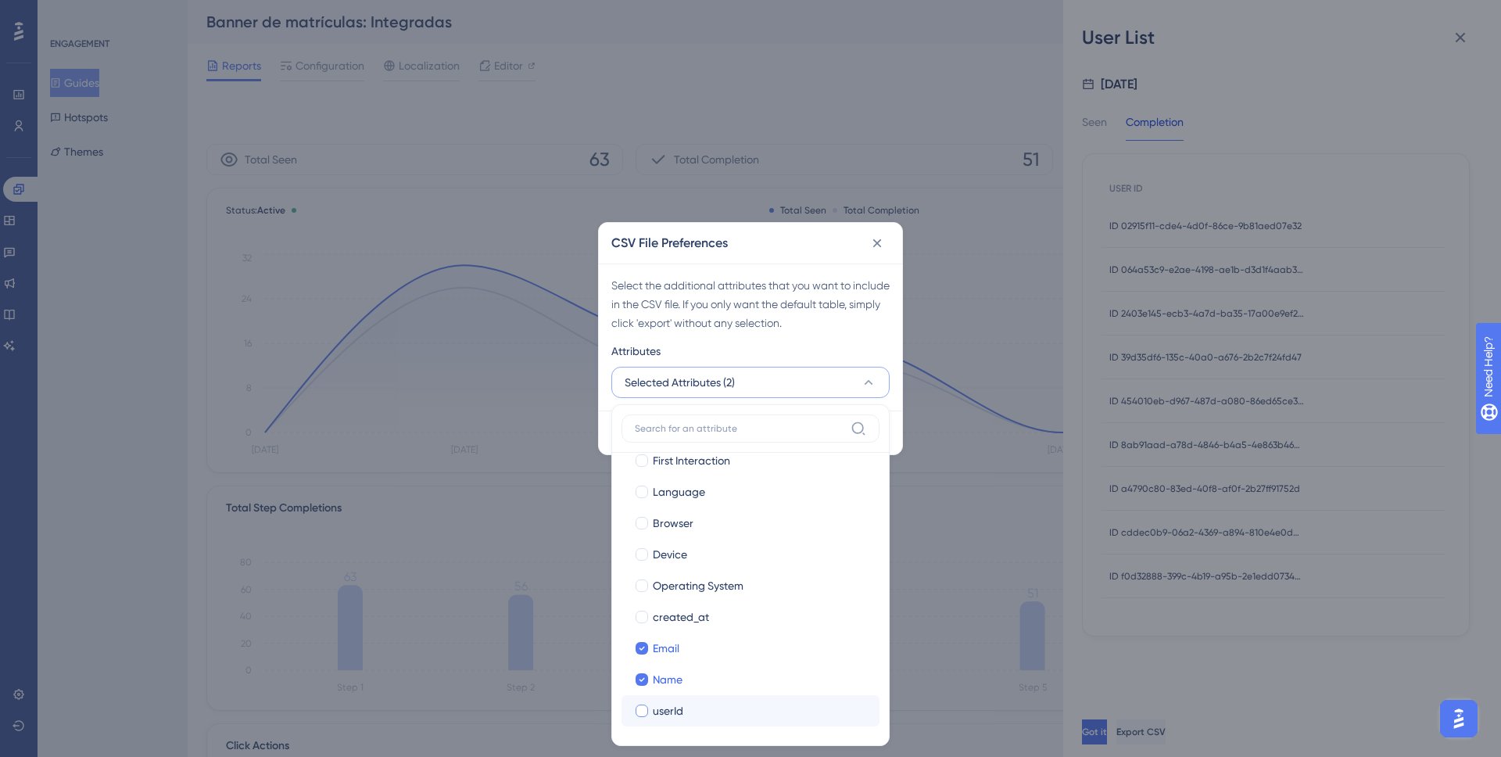
click at [743, 710] on div "userId" at bounding box center [760, 710] width 214 height 19
checkbox input "true"
click at [795, 335] on div "Select the additional attributes that you want to include in the CSV file. If y…" at bounding box center [750, 336] width 303 height 147
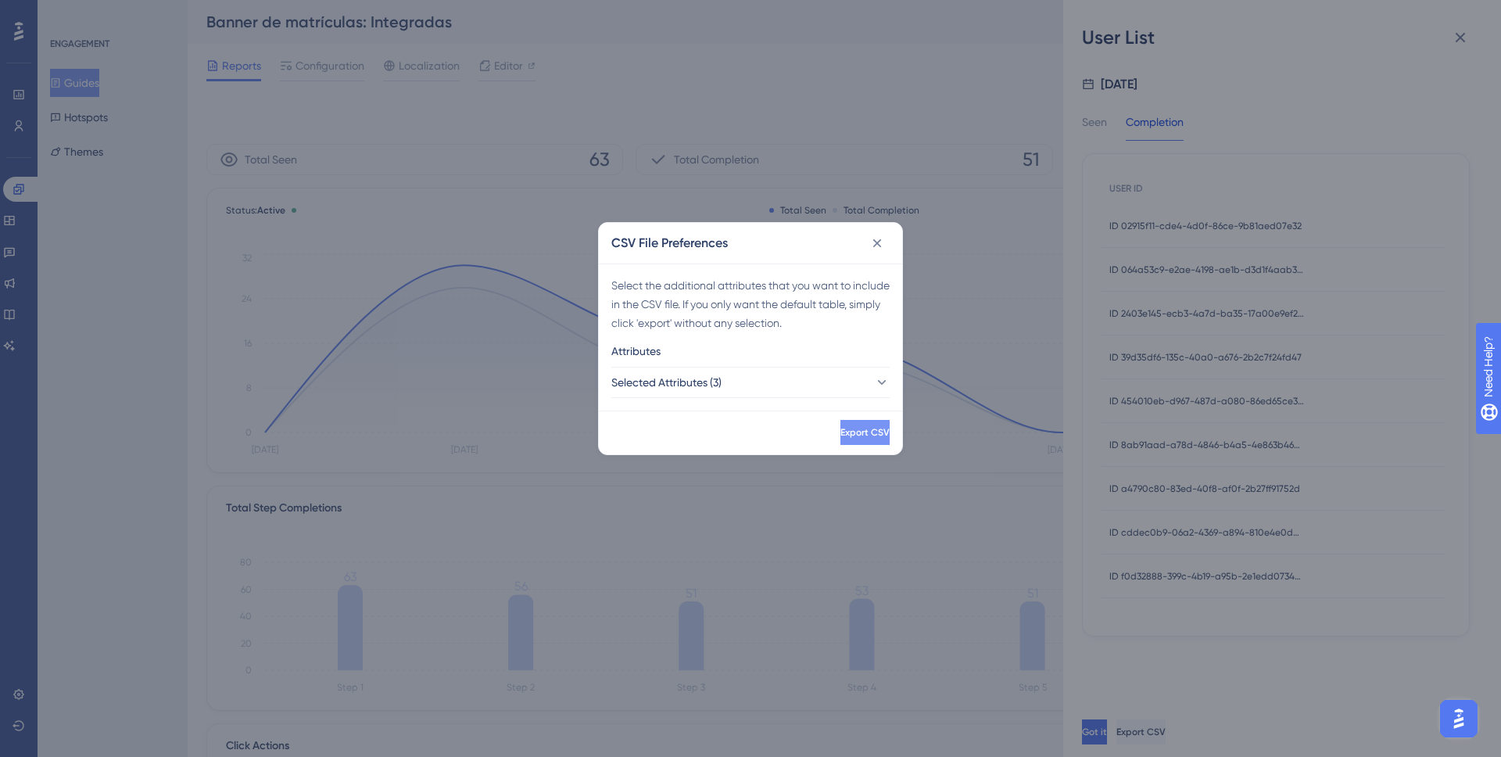
click at [841, 423] on button "Export CSV" at bounding box center [865, 432] width 49 height 25
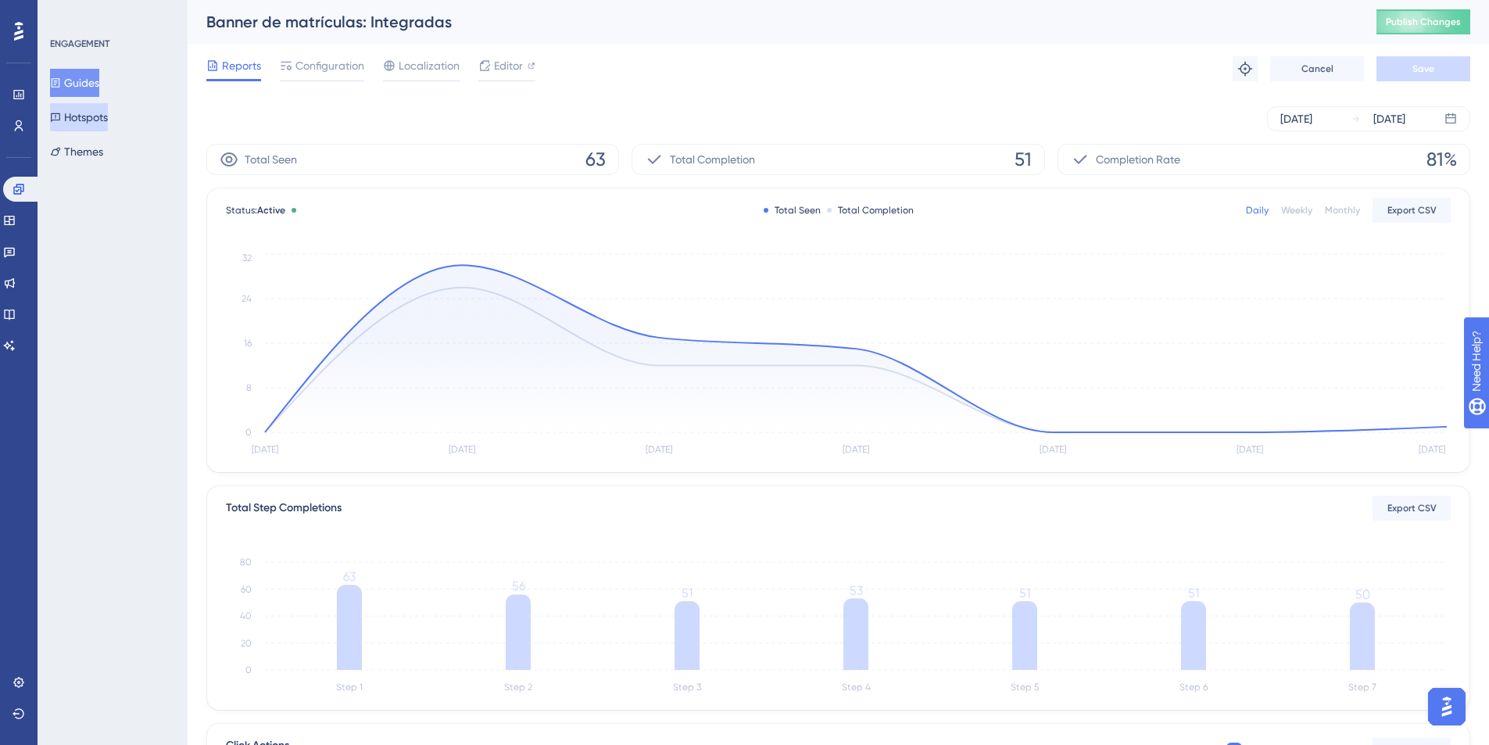
click at [95, 116] on button "Hotspots" at bounding box center [79, 117] width 58 height 28
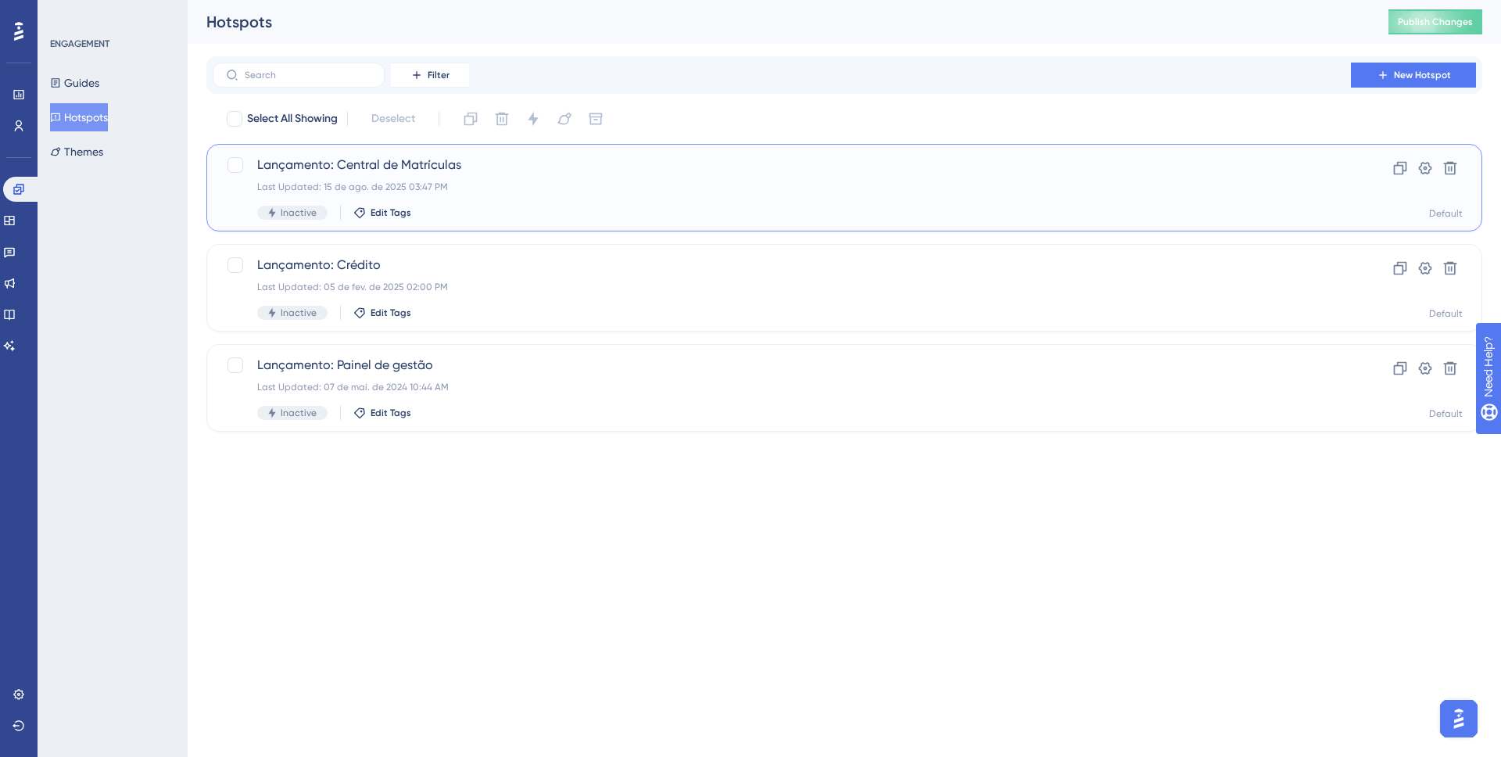
click at [329, 163] on span "Lançamento: Central de Matrículas" at bounding box center [781, 165] width 1049 height 19
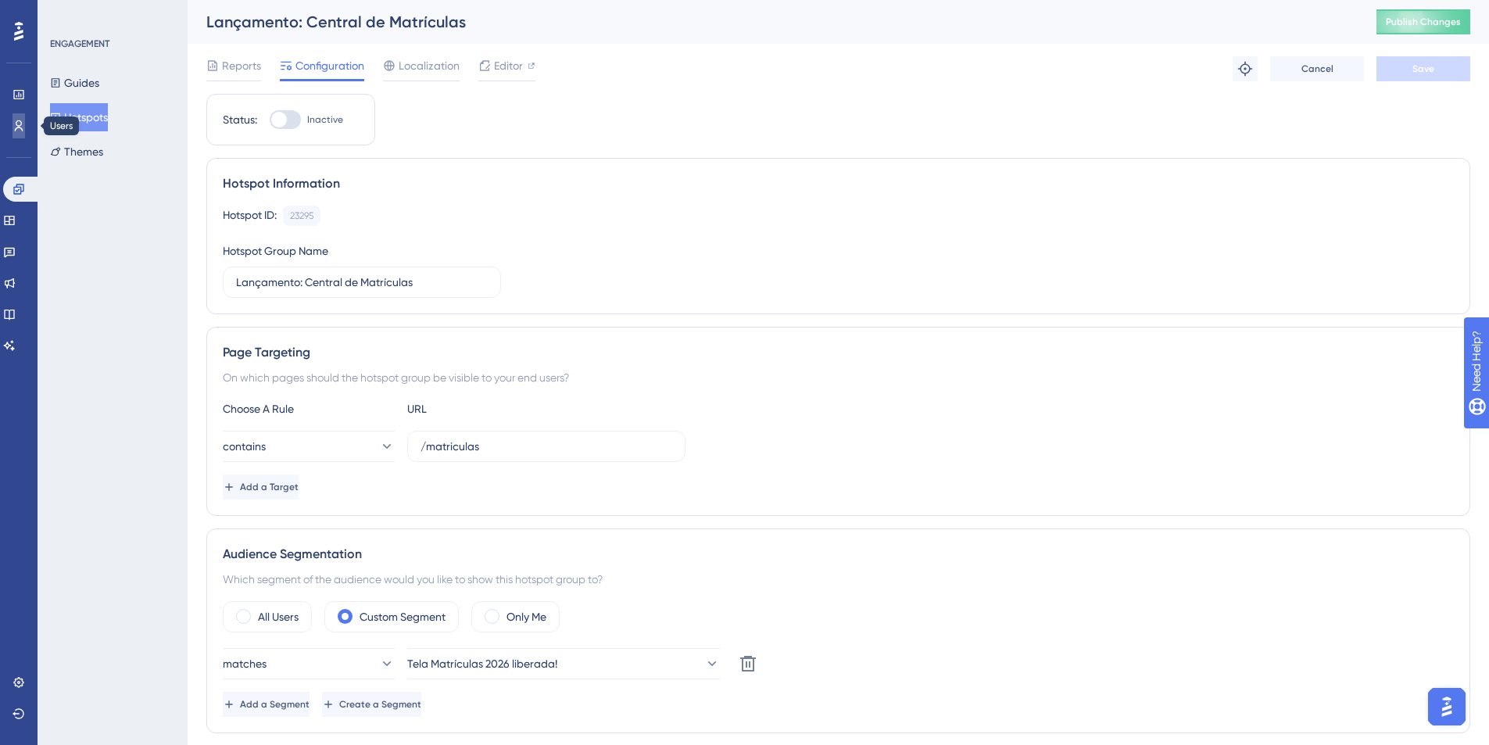
click at [25, 125] on link at bounding box center [19, 125] width 13 height 25
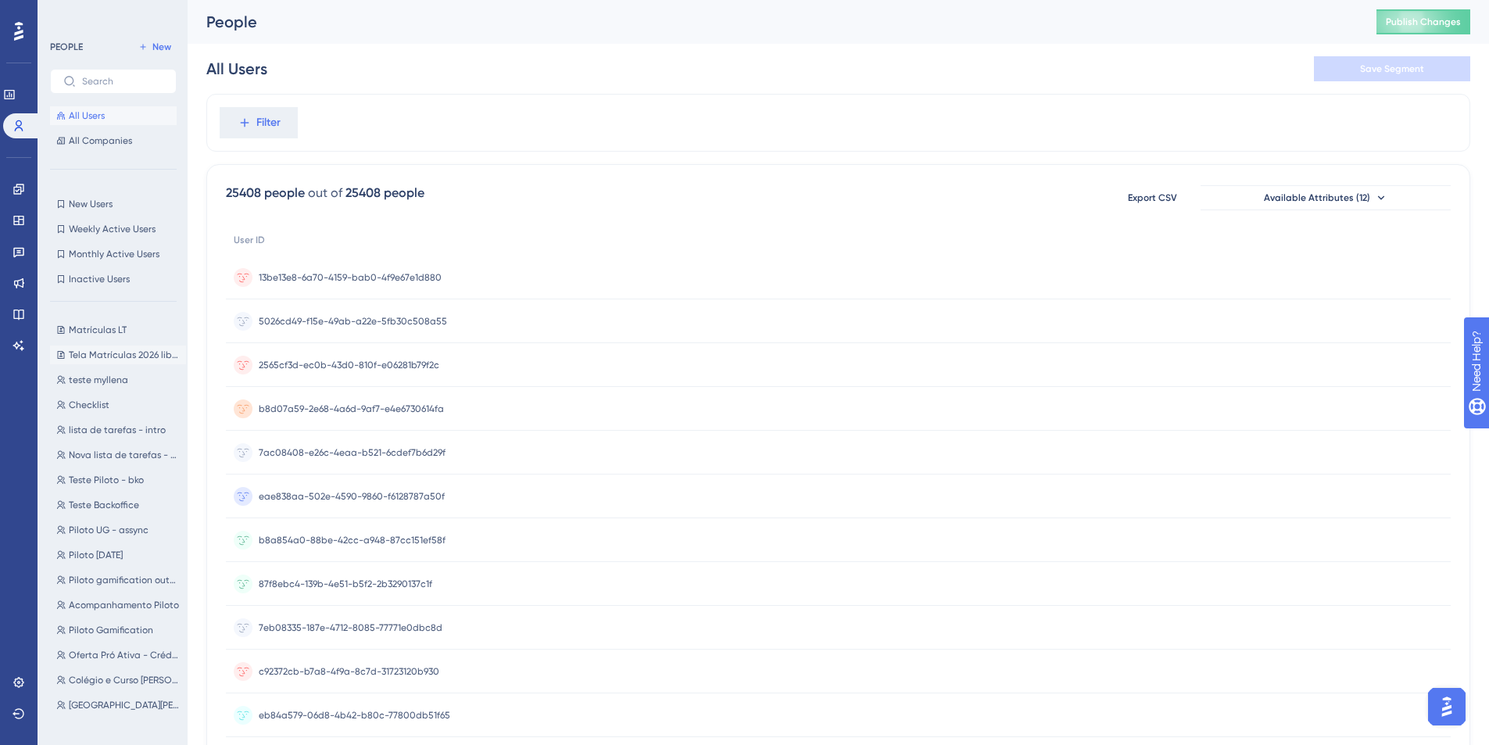
click at [117, 362] on button "Tela Matrículas 2026 liberada! Tela Matrículas 2026 liberada!" at bounding box center [118, 355] width 136 height 19
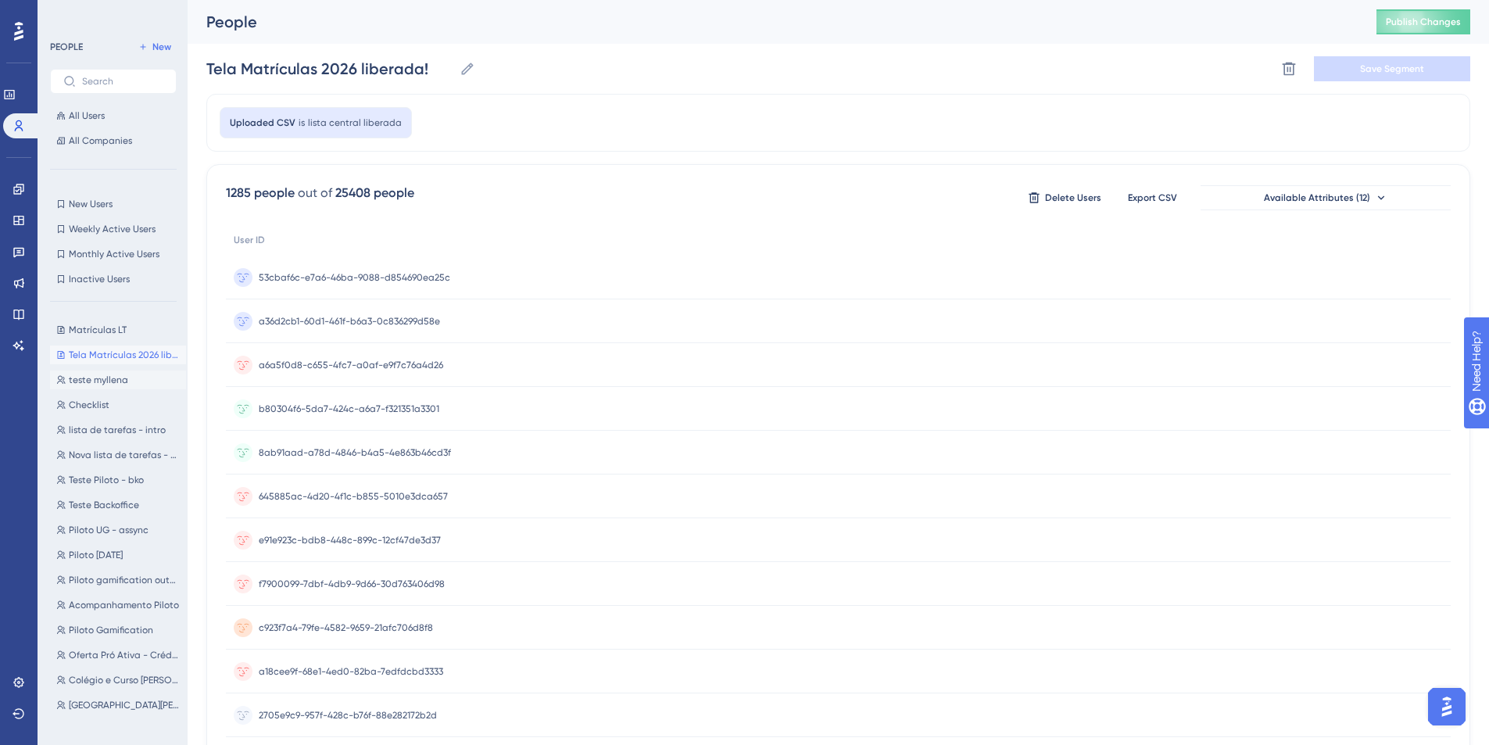
click at [113, 384] on span "teste myllena" at bounding box center [98, 380] width 59 height 13
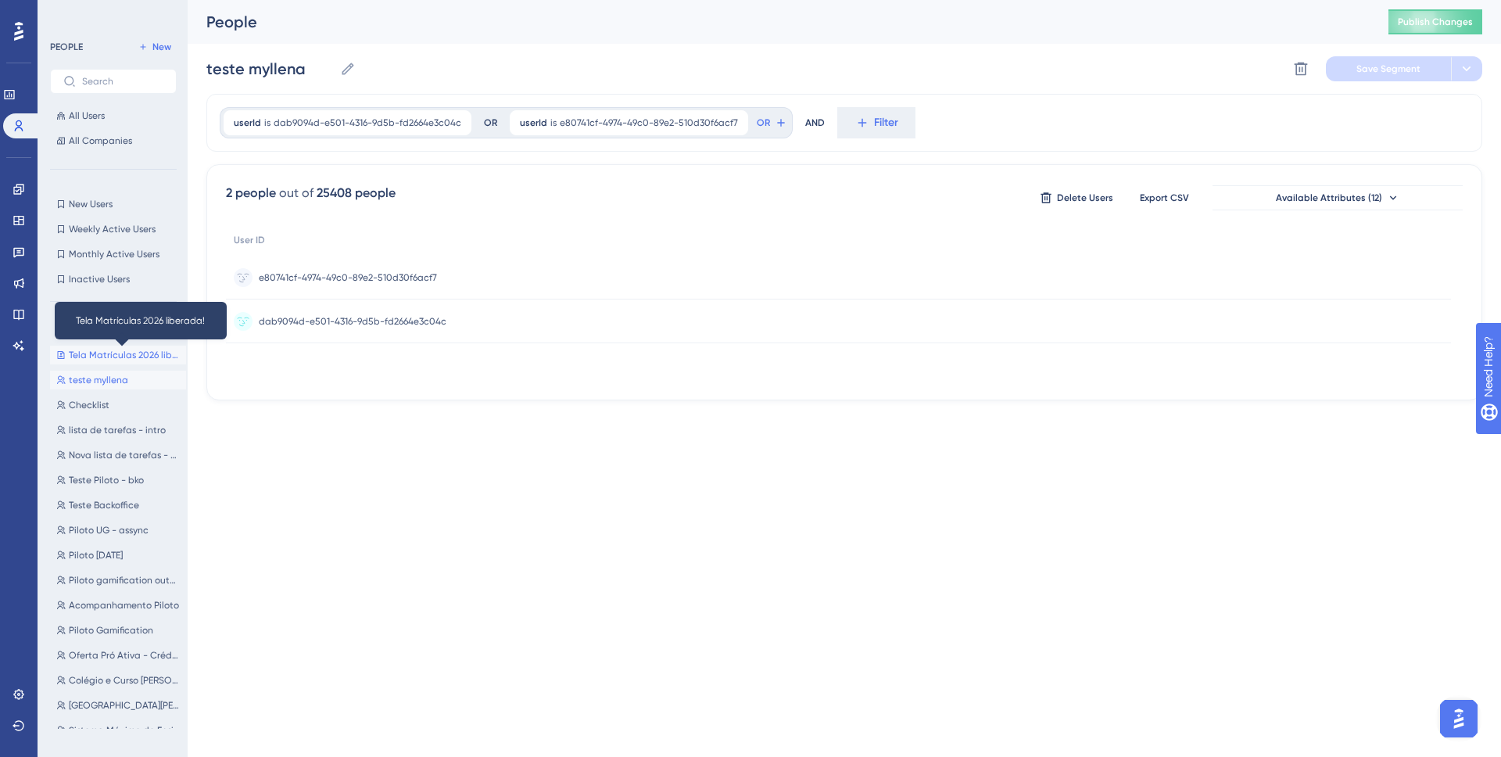
click at [117, 355] on span "Tela Matrículas 2026 liberada!" at bounding box center [124, 355] width 111 height 13
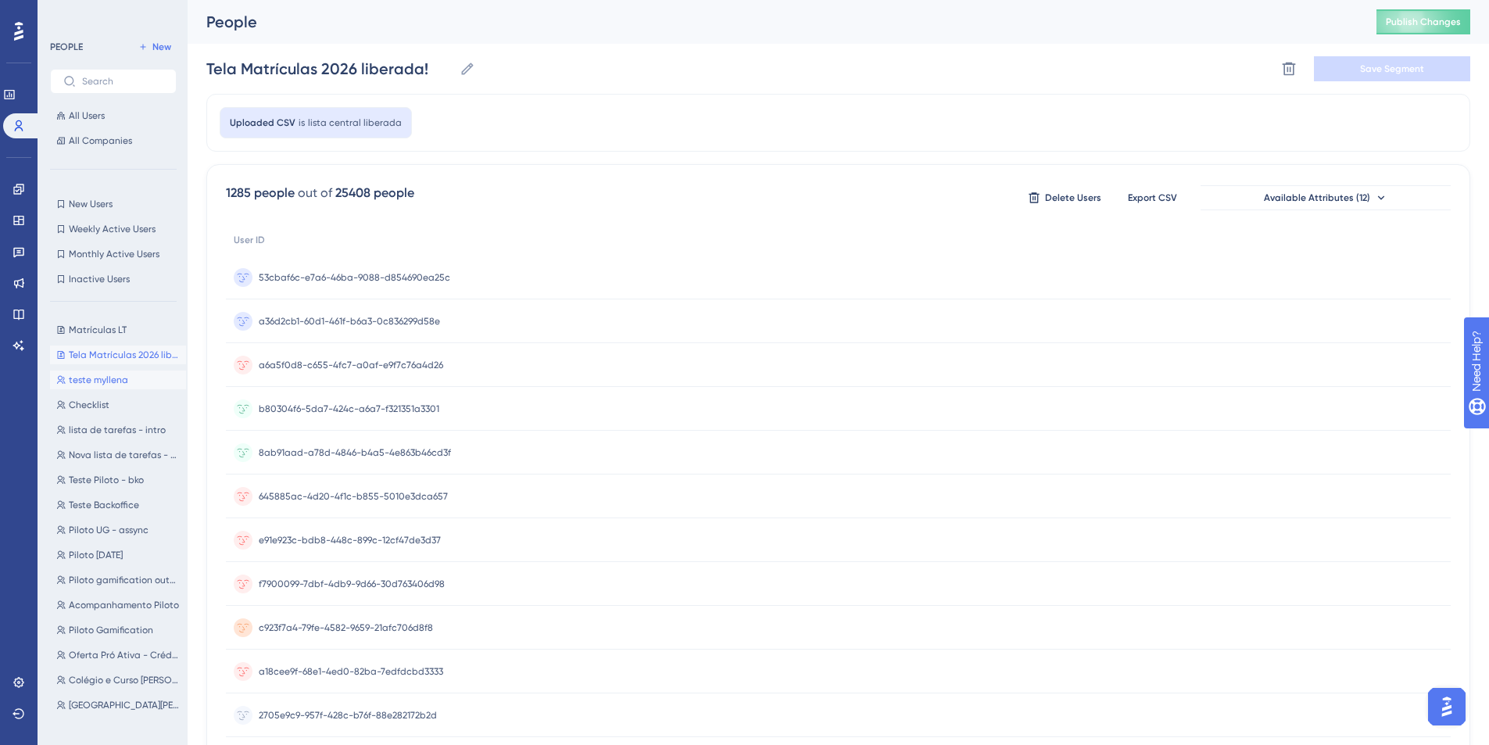
click at [109, 375] on span "teste myllena" at bounding box center [98, 380] width 59 height 13
type input "teste myllena"
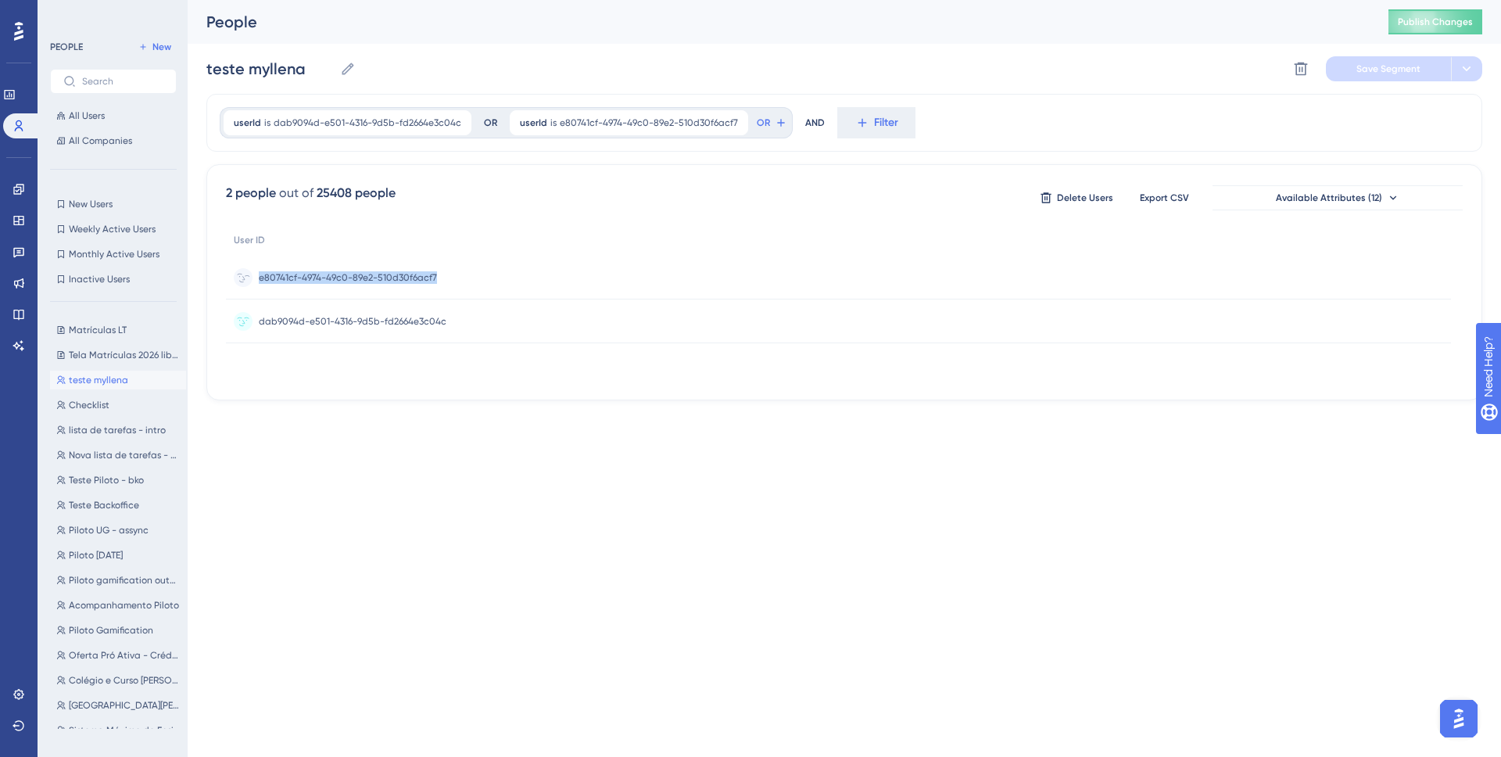
drag, startPoint x: 256, startPoint y: 271, endPoint x: 434, endPoint y: 278, distance: 178.4
click at [434, 278] on div "e80741cf-4974-49c0-89e2-510d30f6acf7 e80741cf-4974-49c0-89e2-510d30f6acf7" at bounding box center [838, 278] width 1225 height 44
copy span "e80741cf-4974-49c0-89e2-510d30f6acf7"
click at [1311, 203] on span "Available Attributes (12)" at bounding box center [1329, 198] width 106 height 13
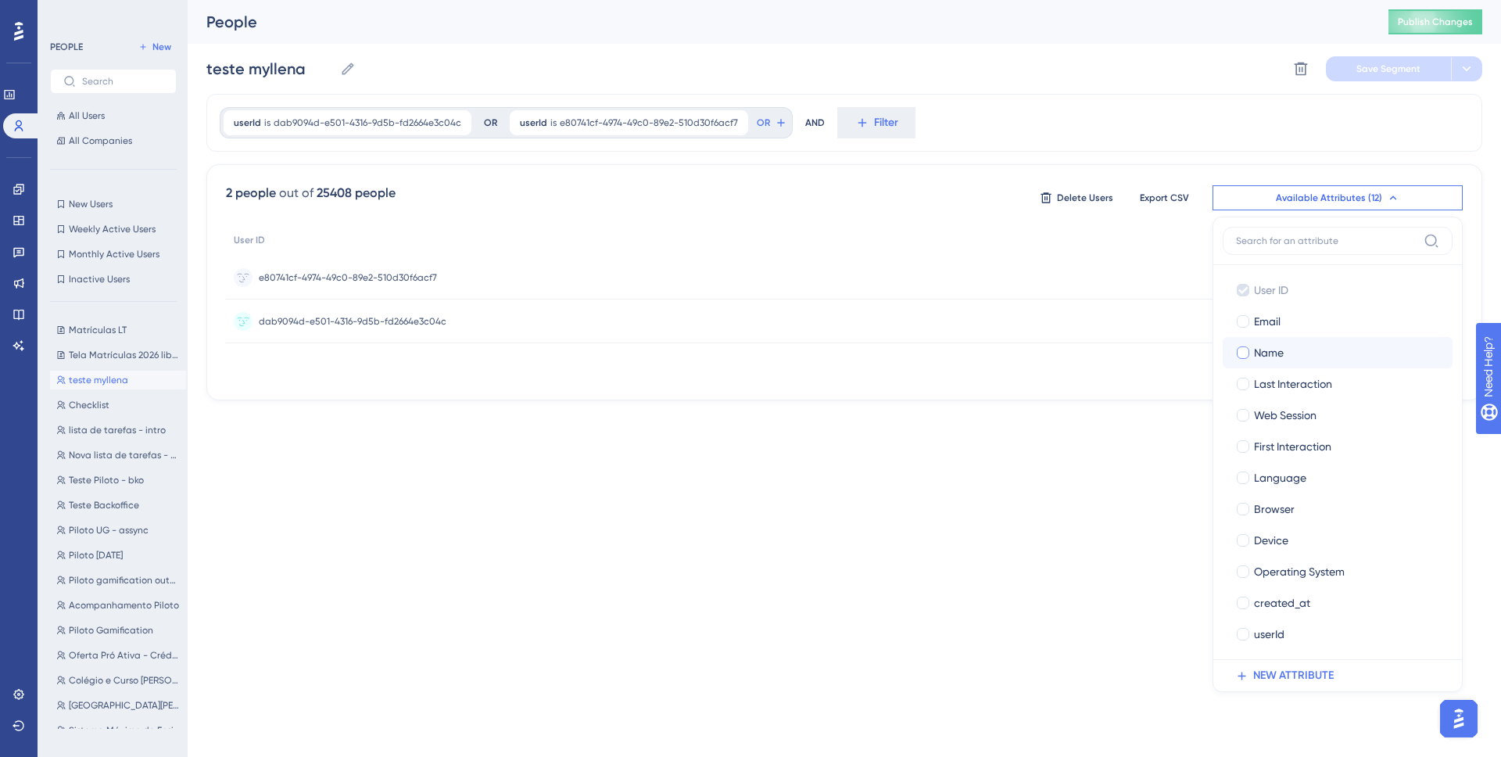
click at [1283, 349] on span "Name" at bounding box center [1269, 352] width 30 height 19
checkbox input "true"
click at [1159, 0] on html "Performance Users Engagement Widgets Feedback Product Updates Knowledge Base AI…" at bounding box center [750, 0] width 1501 height 0
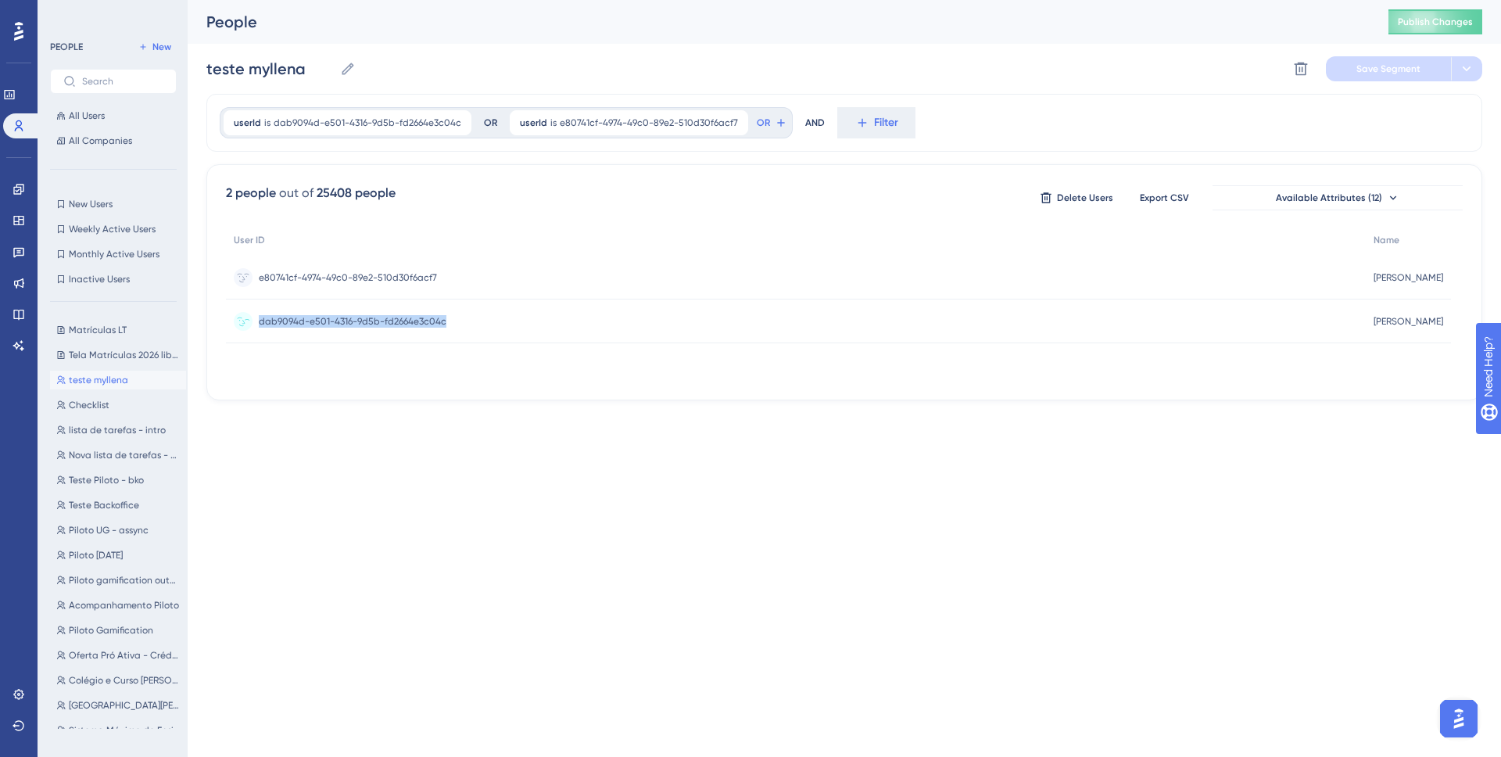
drag, startPoint x: 256, startPoint y: 317, endPoint x: 447, endPoint y: 322, distance: 191.6
click at [447, 322] on div "dab9094d-e501-4316-9d5b-fd2664e3c04c dab9094d-e501-4316-9d5b-fd2664e3c04c" at bounding box center [796, 321] width 1140 height 44
copy span "dab9094d-e501-4316-9d5b-fd2664e3c04c"
click at [109, 350] on span "Tela Matrículas 2026 liberada!" at bounding box center [124, 355] width 111 height 13
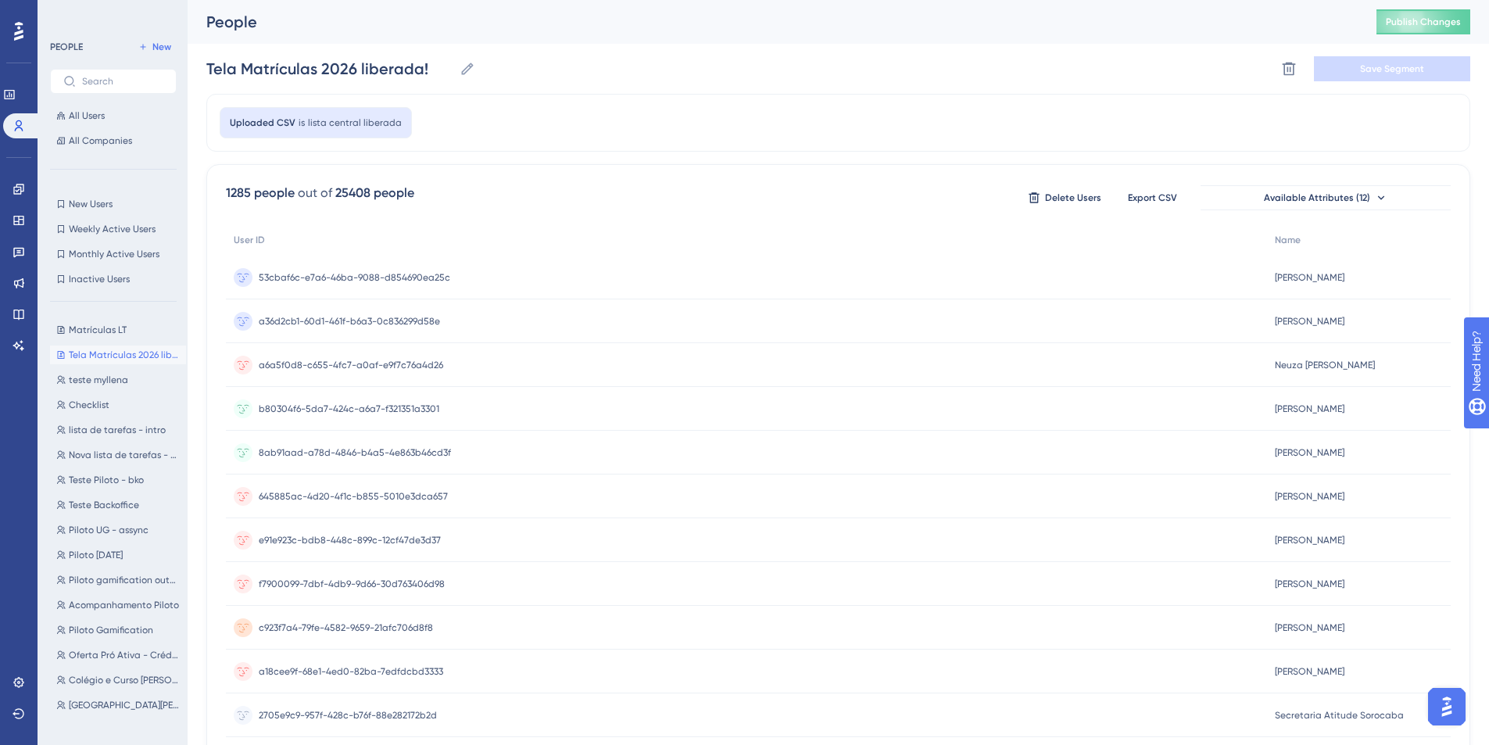
click at [374, 113] on div "Uploaded CSV is lista central liberada" at bounding box center [316, 122] width 192 height 31
click at [356, 133] on div "Uploaded CSV is lista central liberada" at bounding box center [316, 122] width 192 height 31
click at [149, 38] on button "New" at bounding box center [155, 47] width 44 height 19
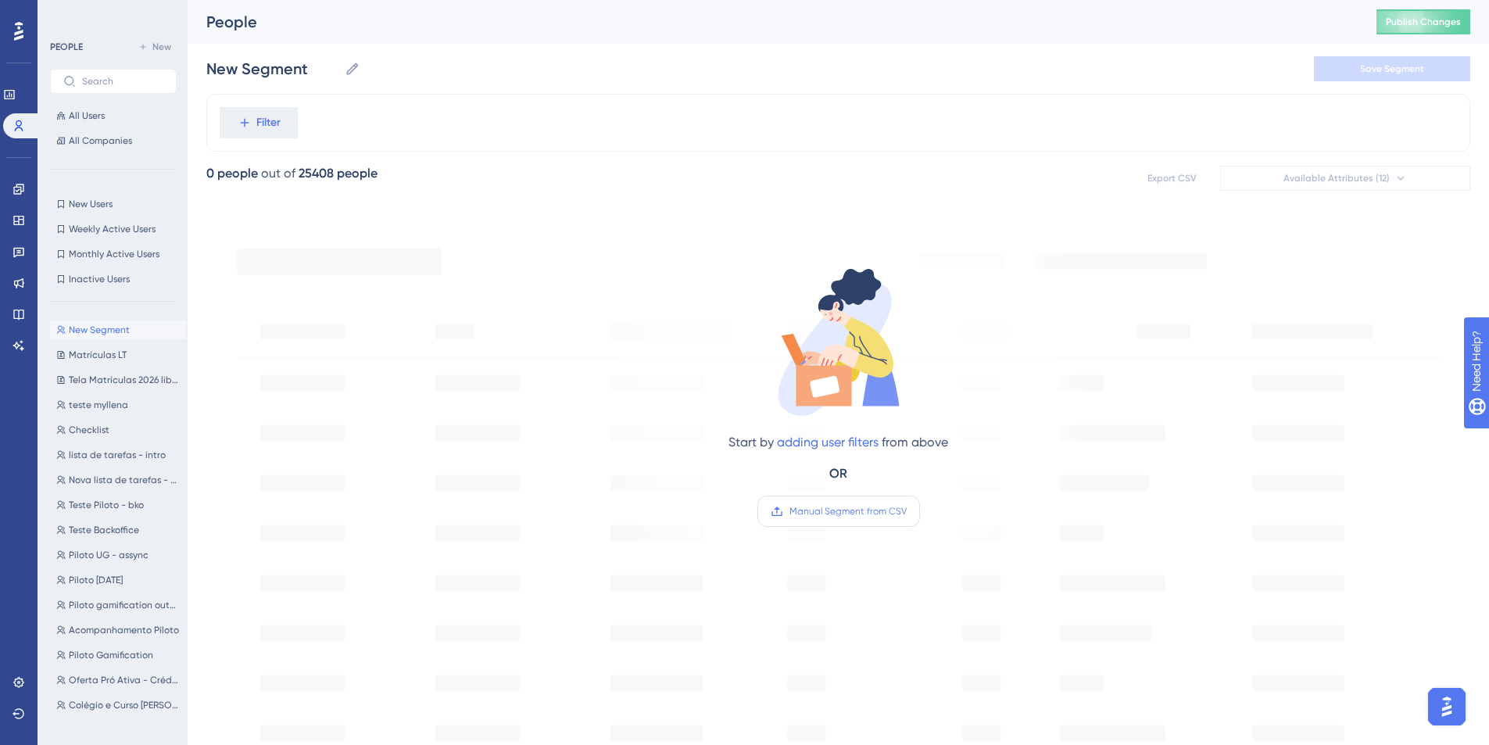
click at [830, 509] on span "Manual Segment from CSV" at bounding box center [848, 511] width 117 height 13
click at [907, 511] on input "Manual Segment from CSV" at bounding box center [907, 511] width 0 height 0
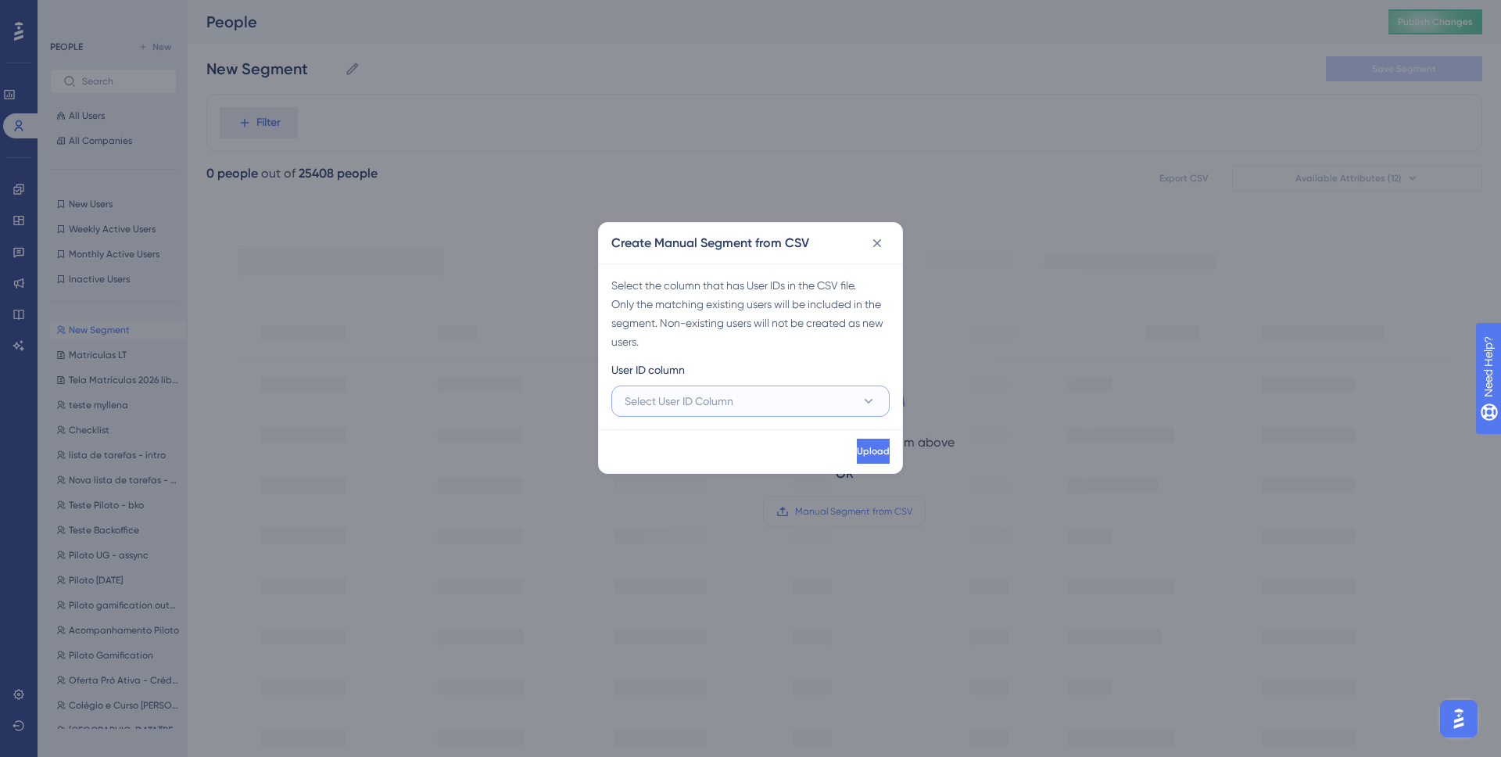
click at [747, 403] on button "Select User ID Column" at bounding box center [750, 400] width 278 height 31
click at [726, 439] on div "A - User ID A - User ID" at bounding box center [750, 448] width 233 height 31
click at [858, 455] on span "Upload" at bounding box center [871, 451] width 33 height 13
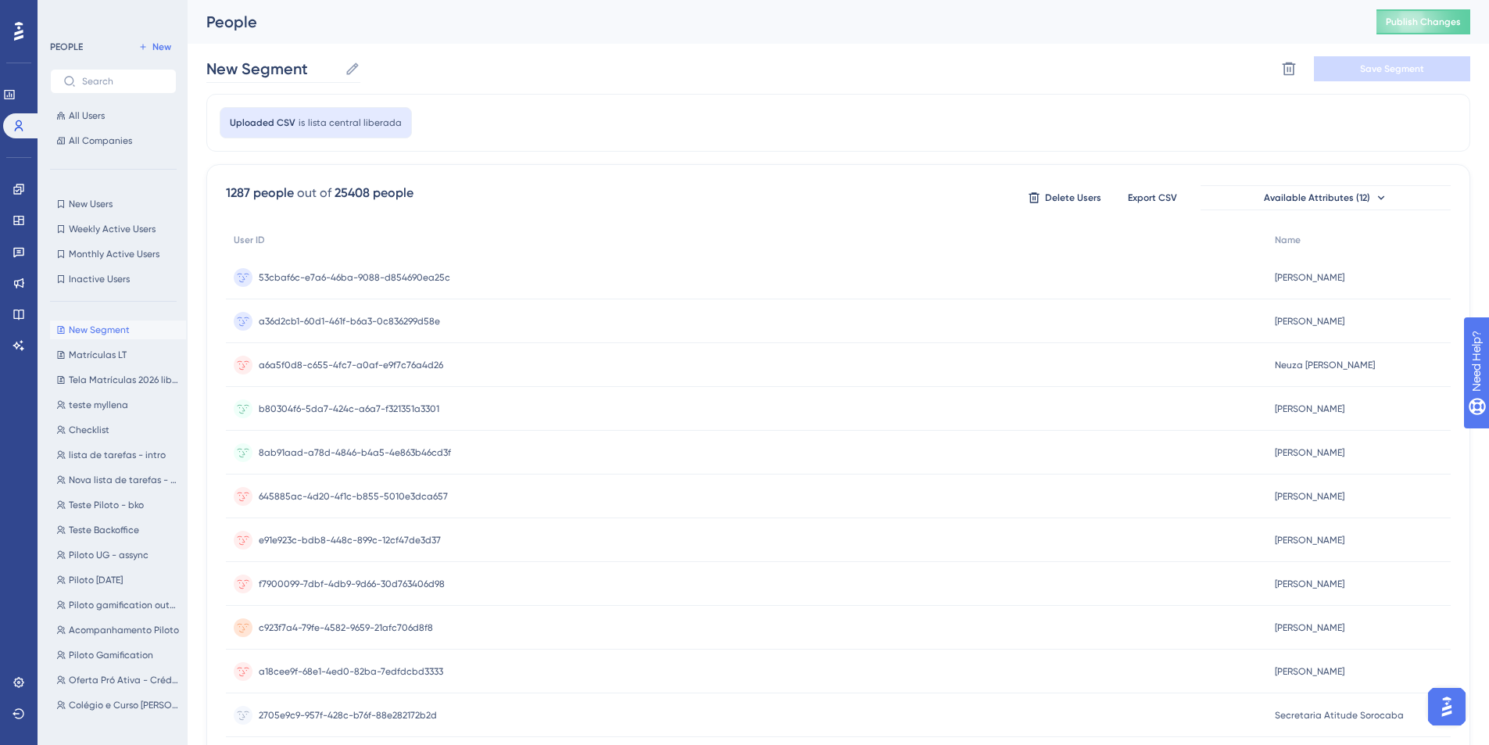
click at [353, 64] on icon at bounding box center [352, 69] width 12 height 12
click at [339, 64] on input "New Segment" at bounding box center [272, 69] width 132 height 22
click at [332, 66] on input "New Segment" at bounding box center [272, 69] width 132 height 22
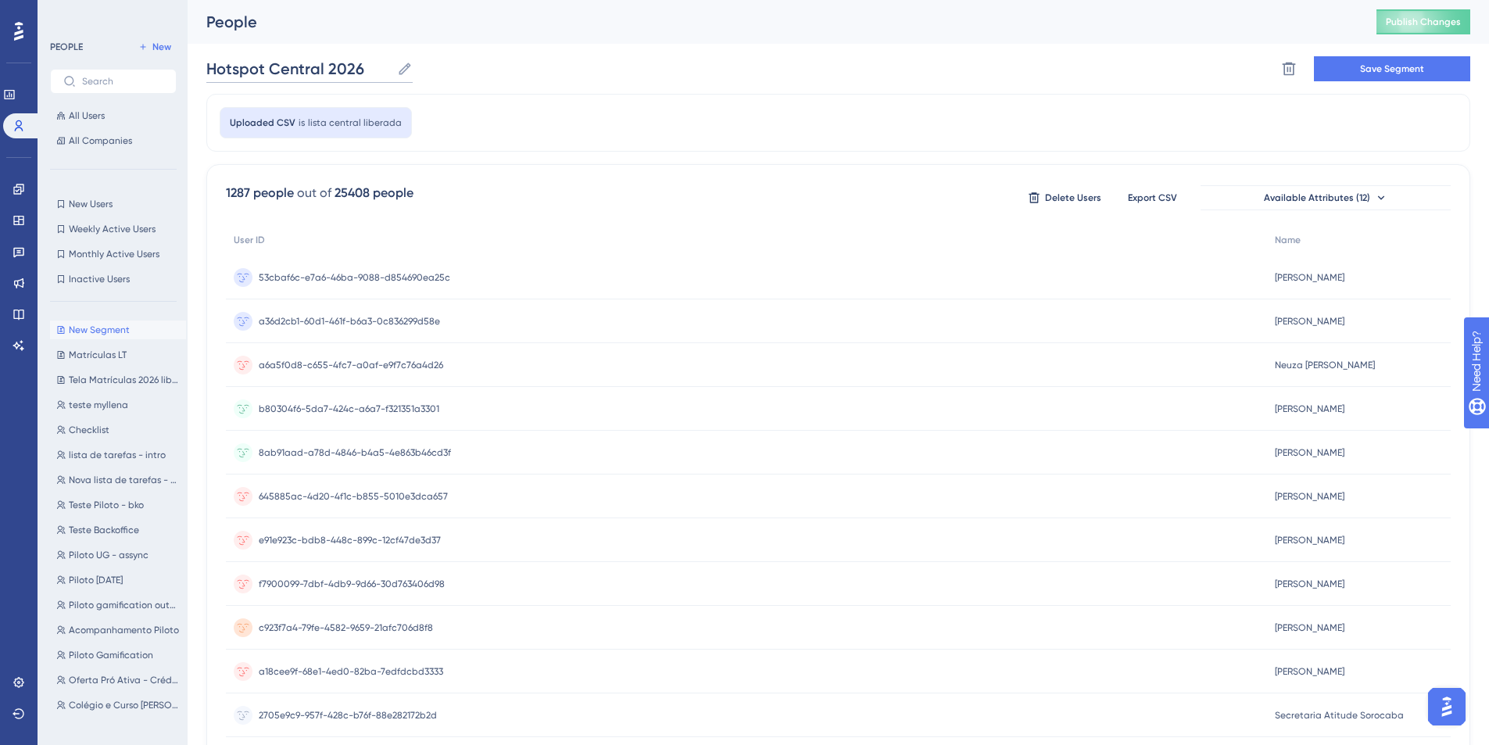
type input "Hotspot Central 2026"
click at [1045, 98] on div "Uploaded CSV is lista central liberada" at bounding box center [838, 123] width 1264 height 58
click at [1363, 74] on span "Save Segment" at bounding box center [1392, 69] width 64 height 13
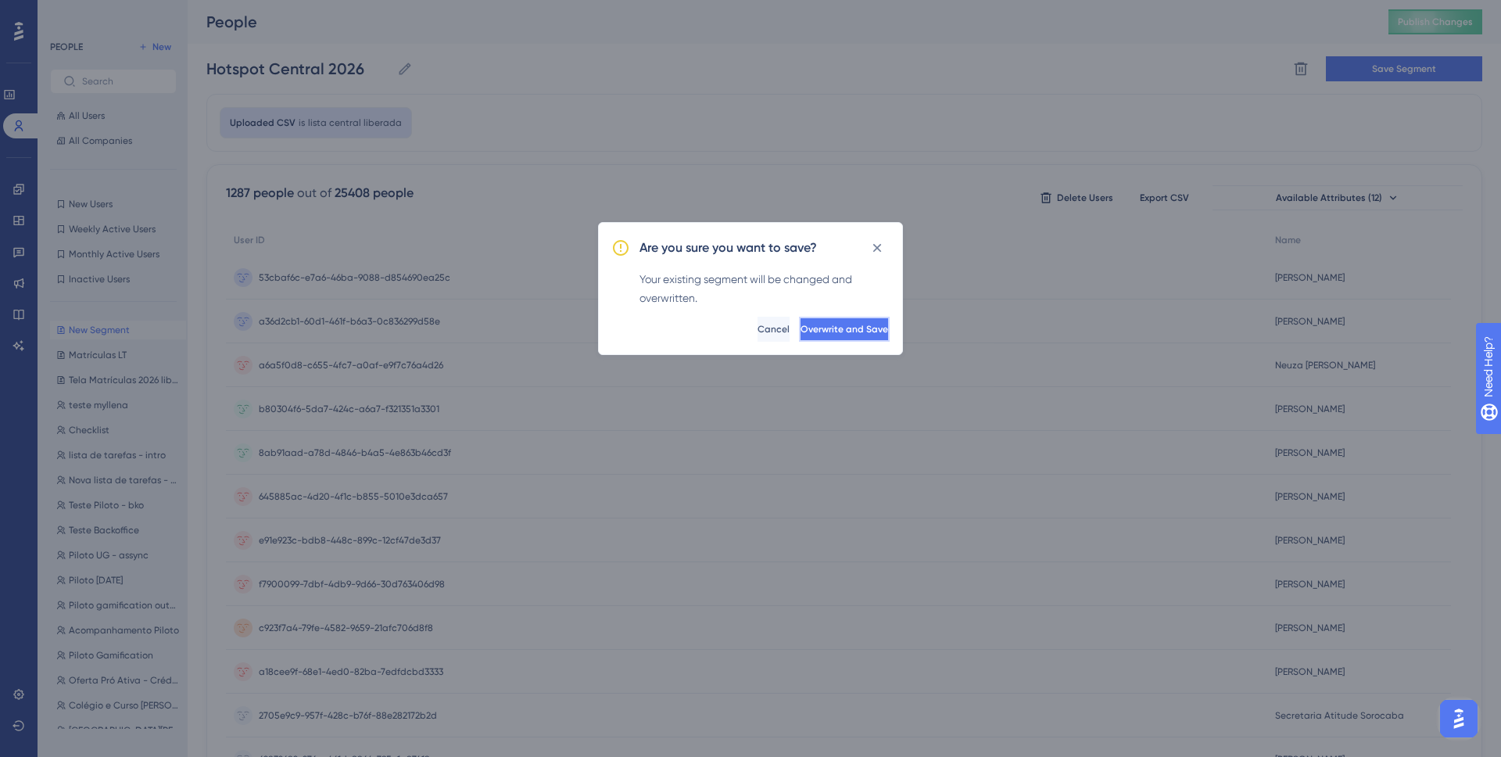
click at [807, 335] on button "Overwrite and Save" at bounding box center [844, 329] width 91 height 25
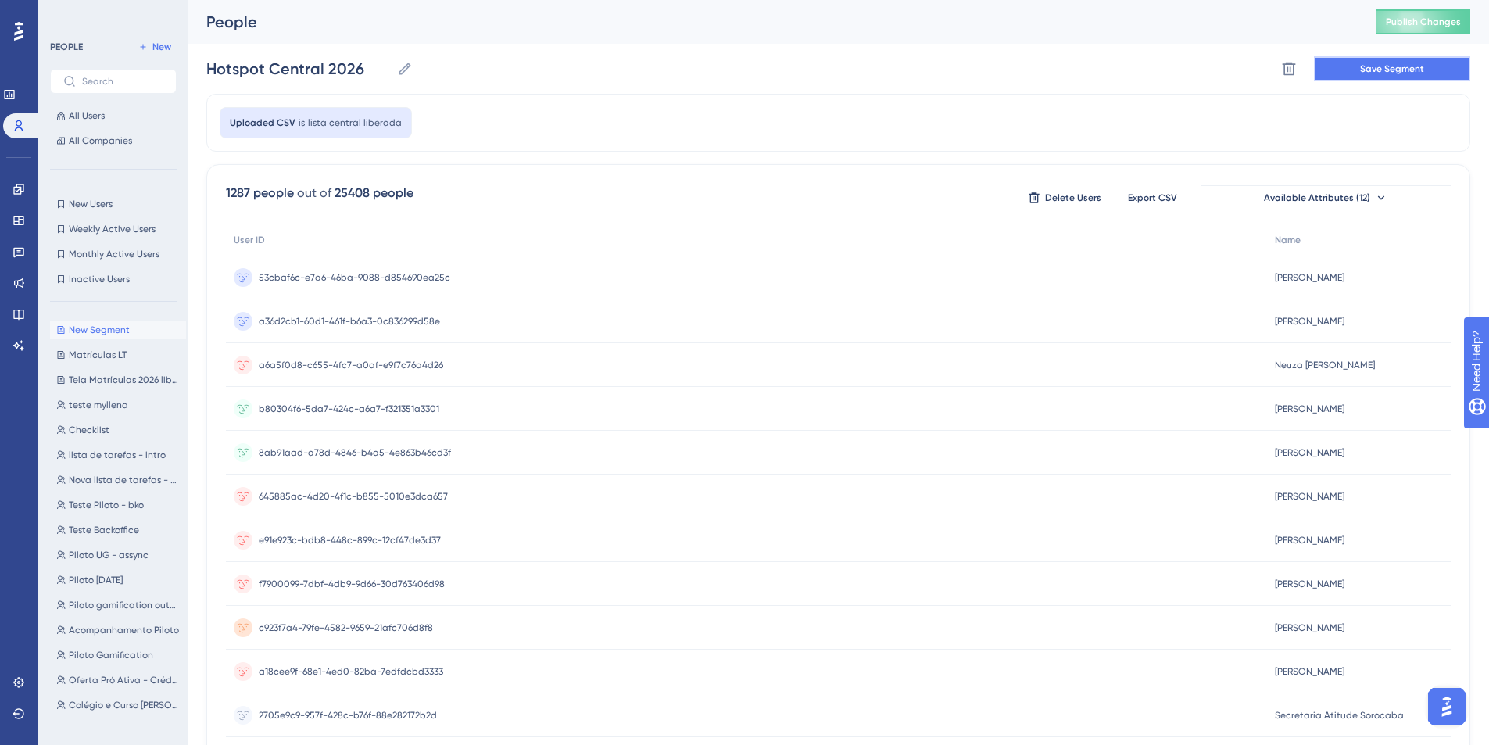
click at [1365, 68] on span "Save Segment" at bounding box center [1392, 69] width 64 height 13
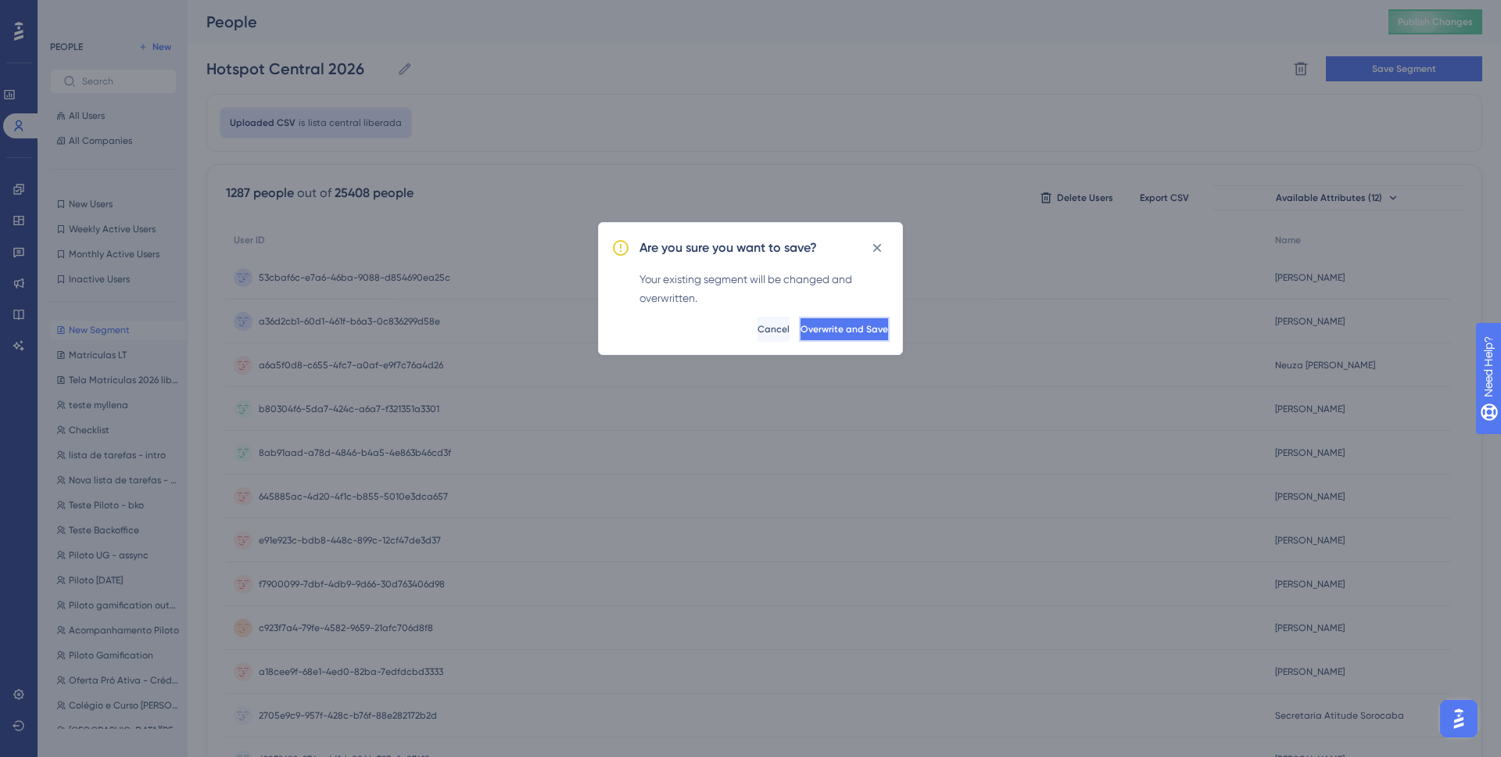
click at [825, 335] on span "Overwrite and Save" at bounding box center [845, 329] width 88 height 13
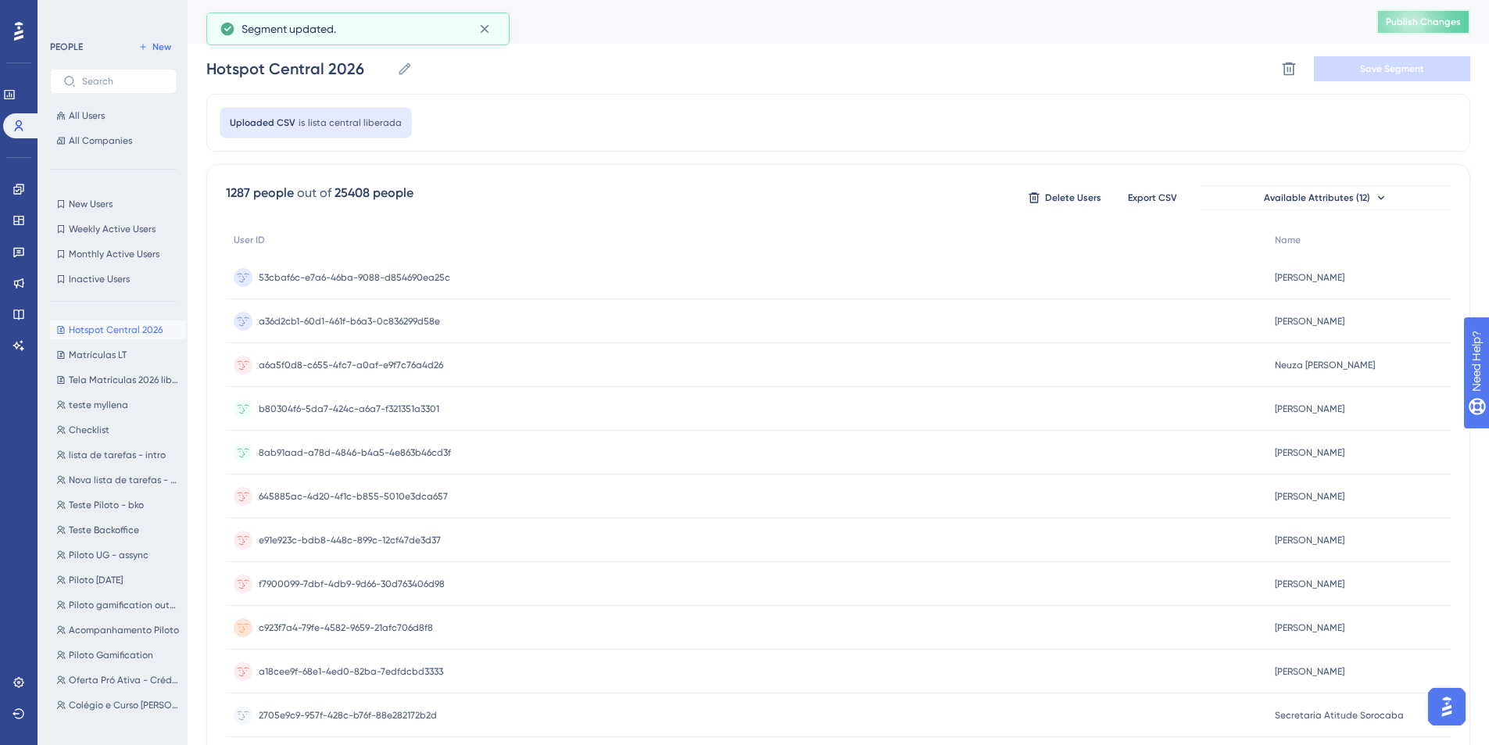
click at [1452, 27] on span "Publish Changes" at bounding box center [1423, 22] width 75 height 13
click at [13, 188] on link at bounding box center [19, 189] width 13 height 25
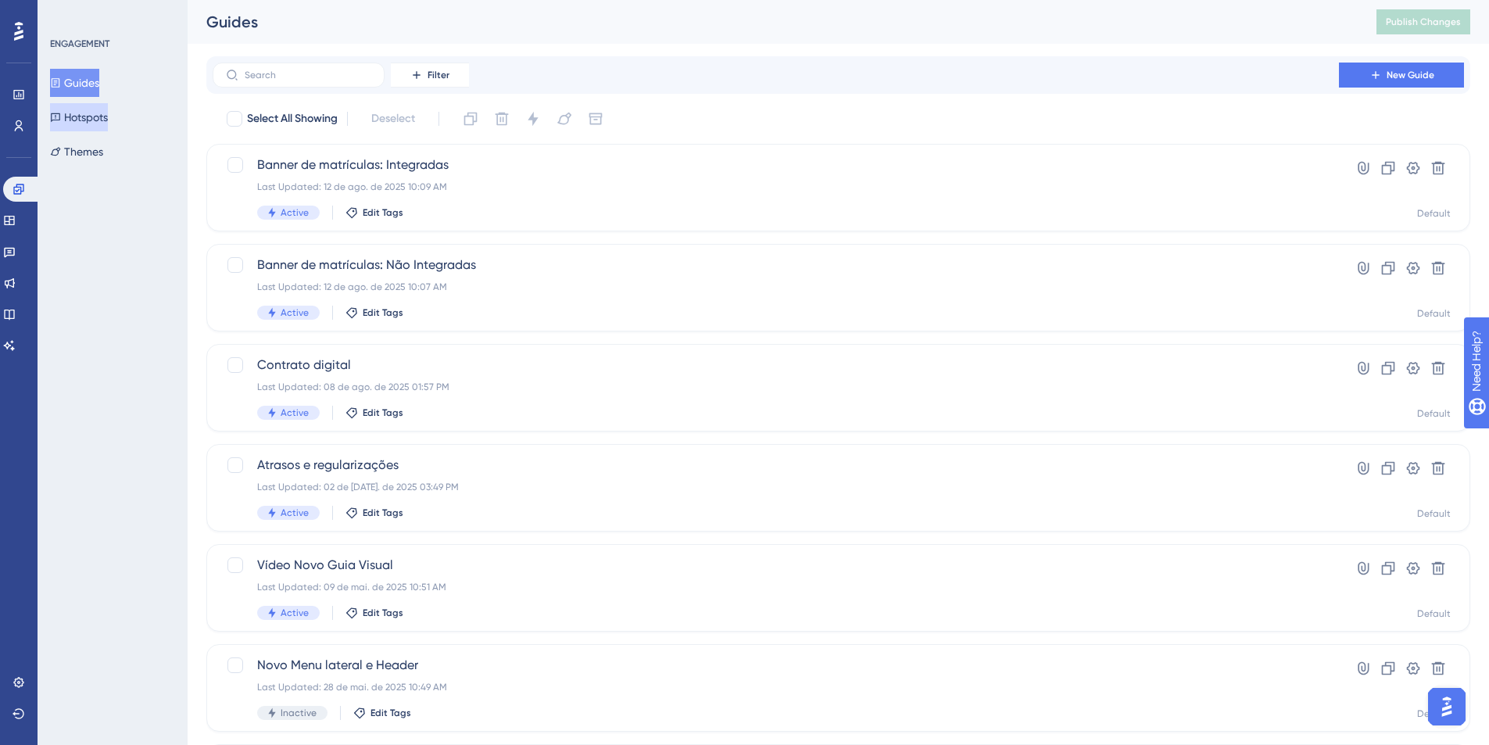
click at [104, 118] on button "Hotspots" at bounding box center [79, 117] width 58 height 28
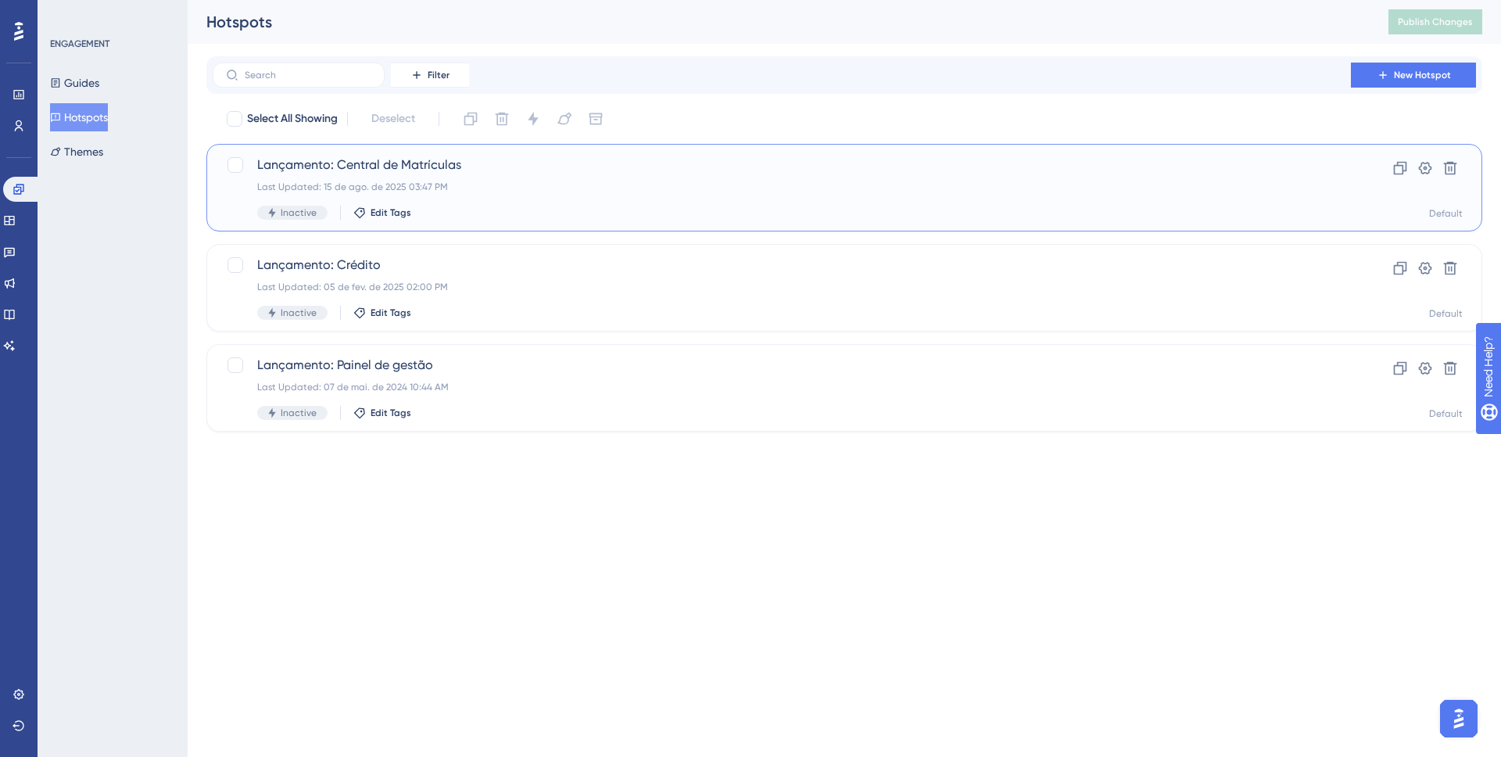
click at [415, 166] on span "Lançamento: Central de Matrículas" at bounding box center [781, 165] width 1049 height 19
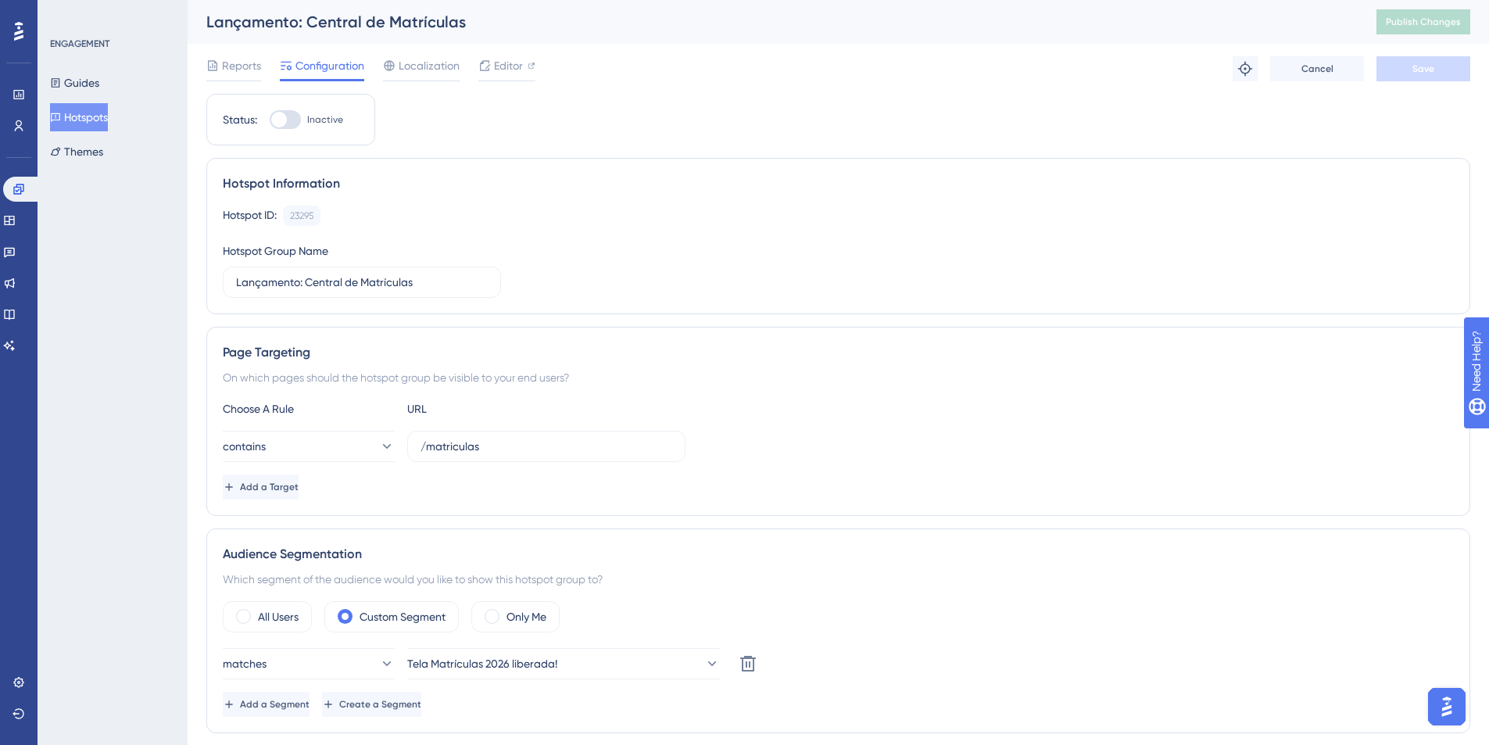
scroll to position [324, 0]
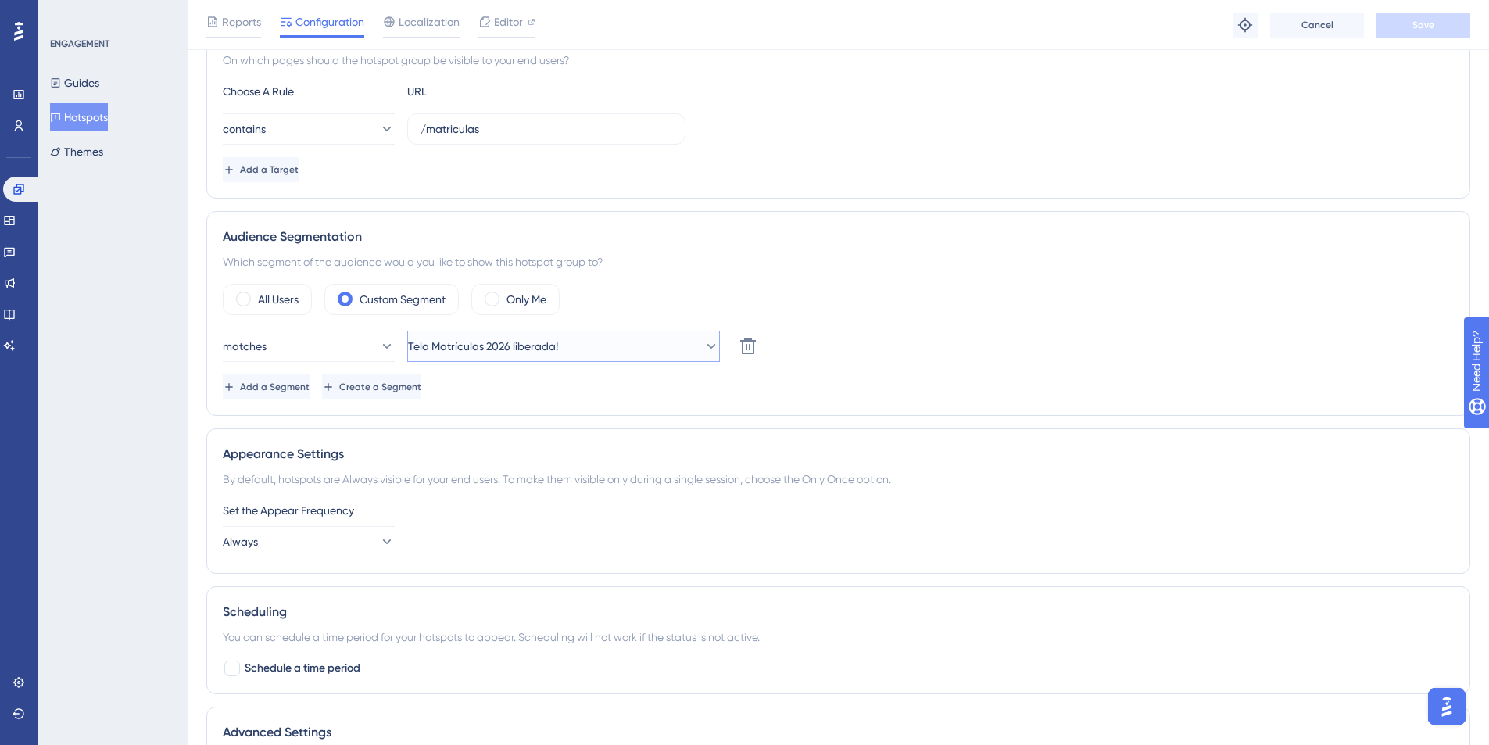
click at [593, 339] on button "Tela Matrículas 2026 liberada!" at bounding box center [563, 346] width 313 height 31
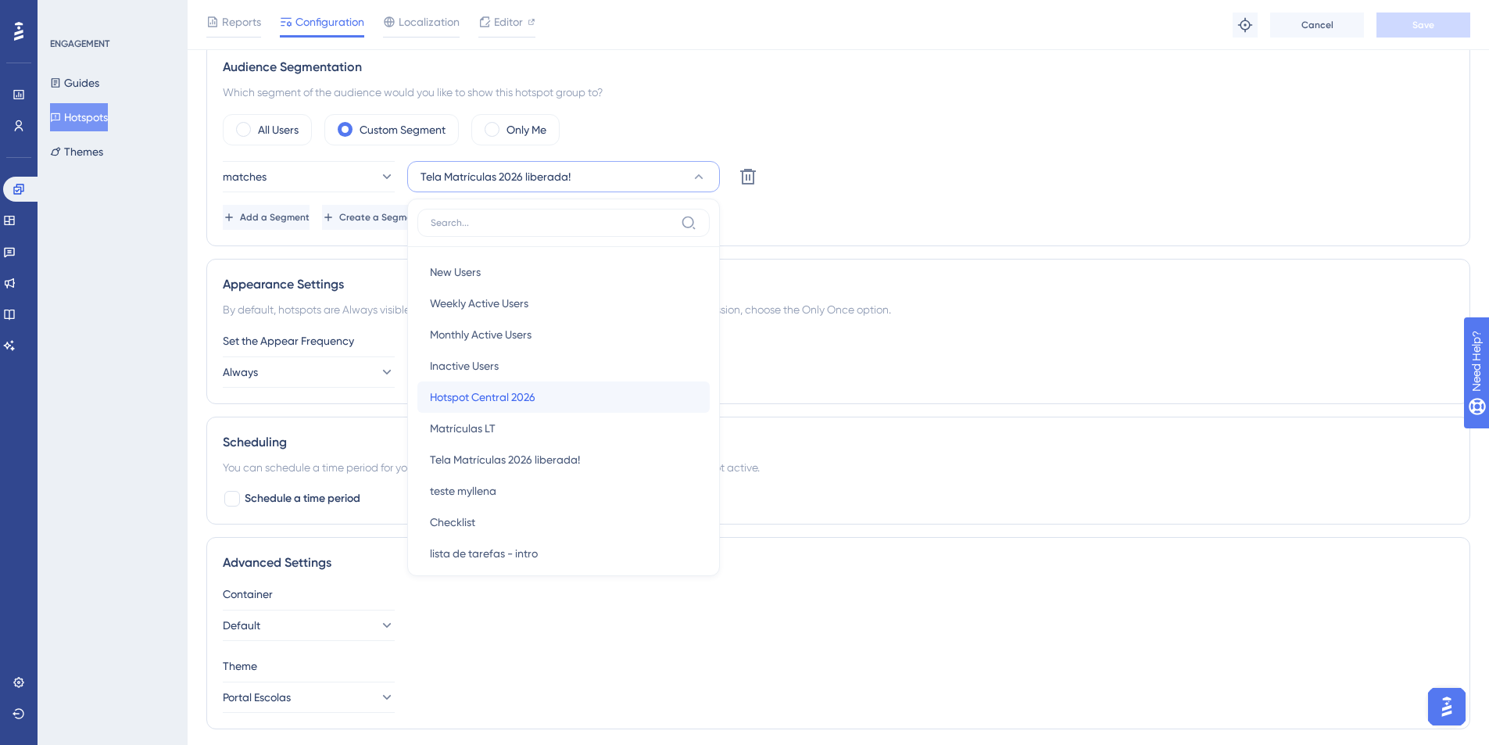
click at [562, 391] on div "Hotspot Central 2026 Hotspot Central 2026" at bounding box center [563, 397] width 267 height 31
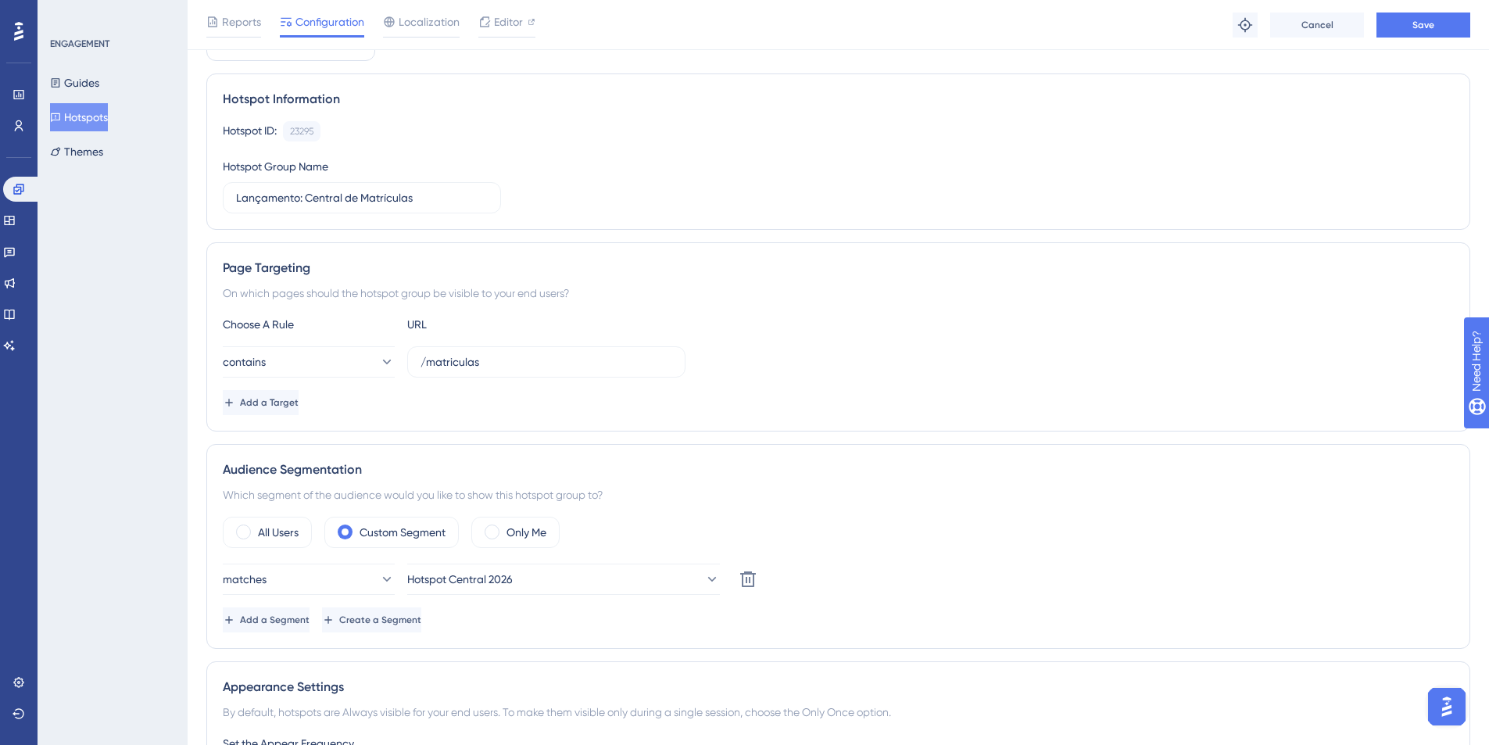
scroll to position [0, 0]
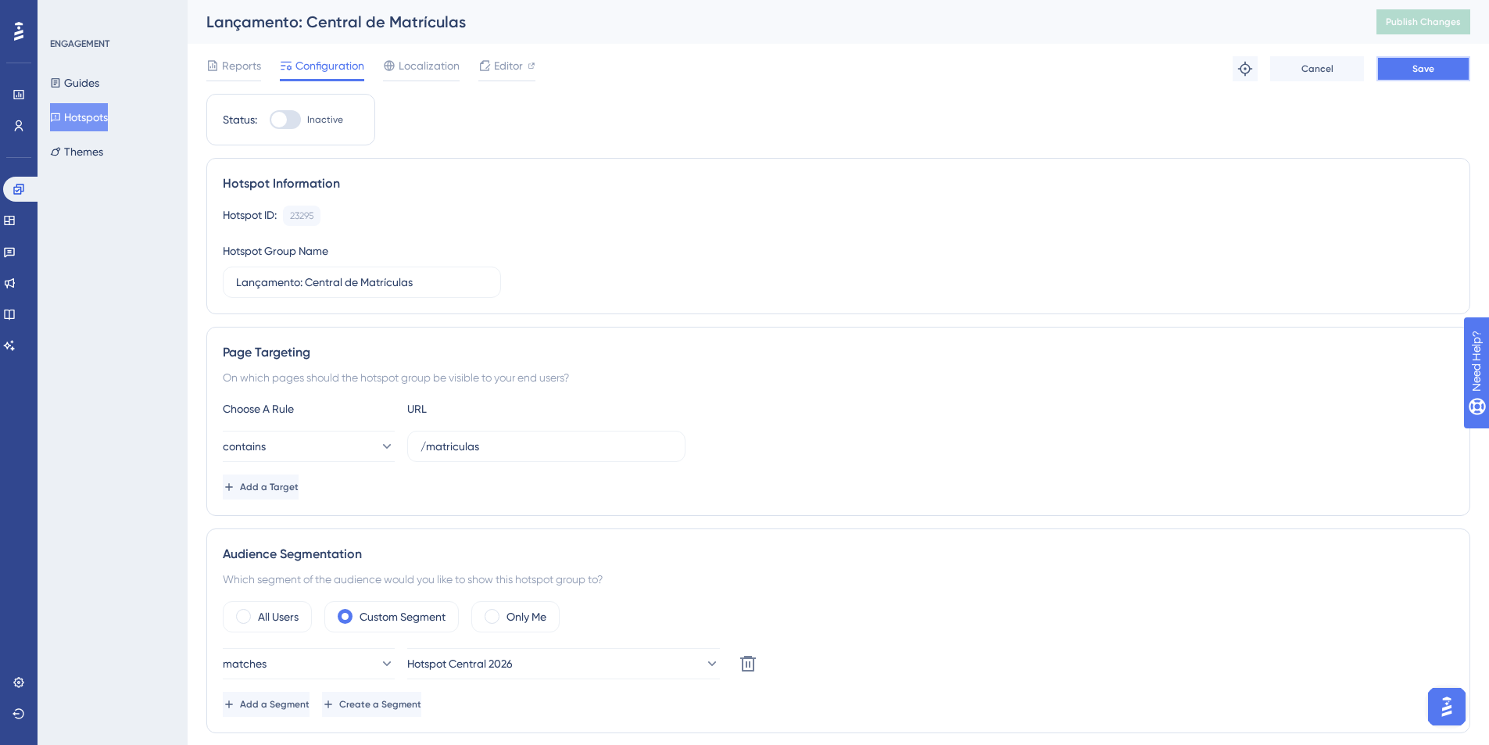
click at [1399, 73] on button "Save" at bounding box center [1424, 68] width 94 height 25
click at [1456, 20] on span "Publish Changes" at bounding box center [1423, 22] width 75 height 13
